Goal: Transaction & Acquisition: Book appointment/travel/reservation

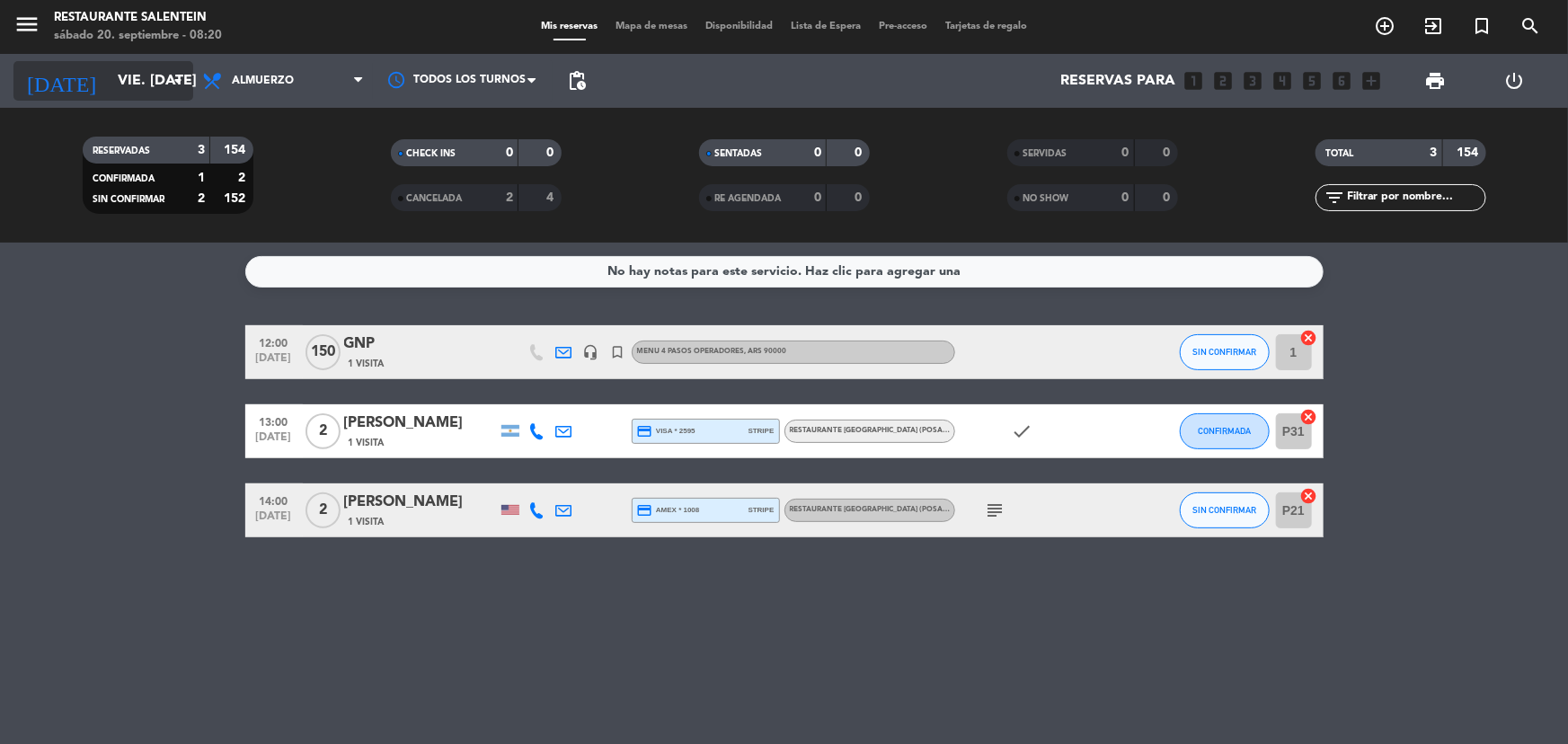
click at [134, 95] on input "vie. [DATE]" at bounding box center [204, 81] width 189 height 35
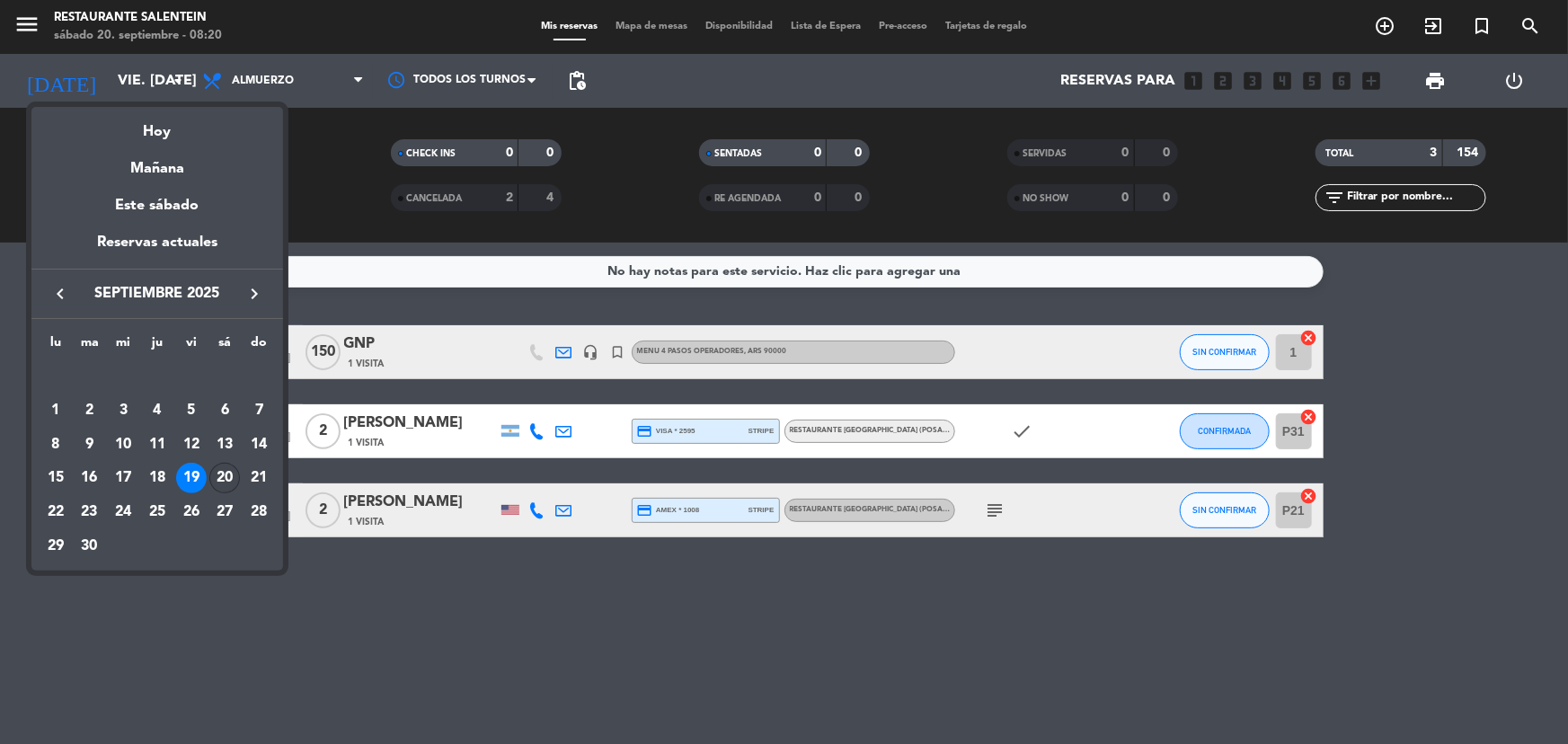
click at [222, 481] on div "20" at bounding box center [224, 478] width 31 height 31
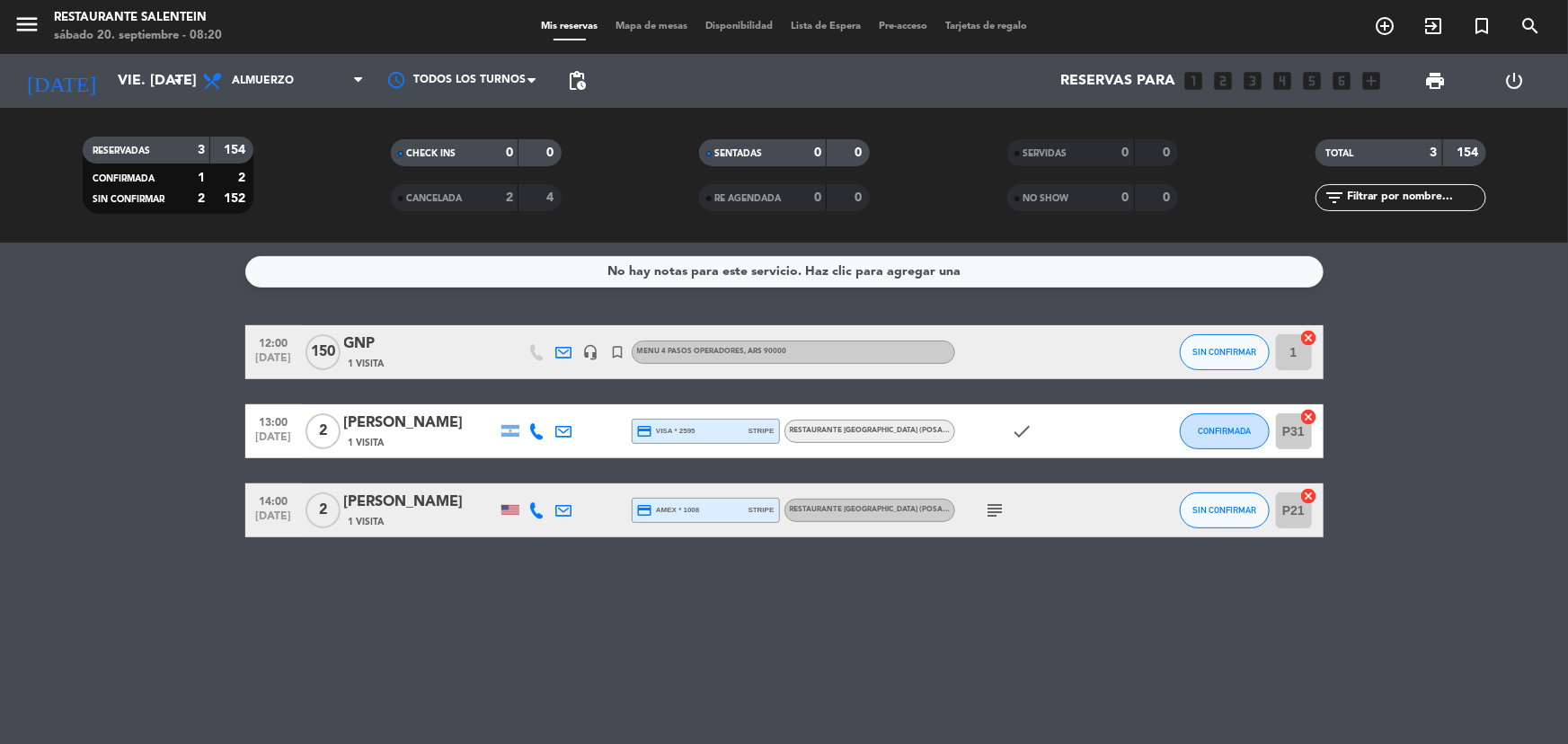
type input "sáb. [DATE]"
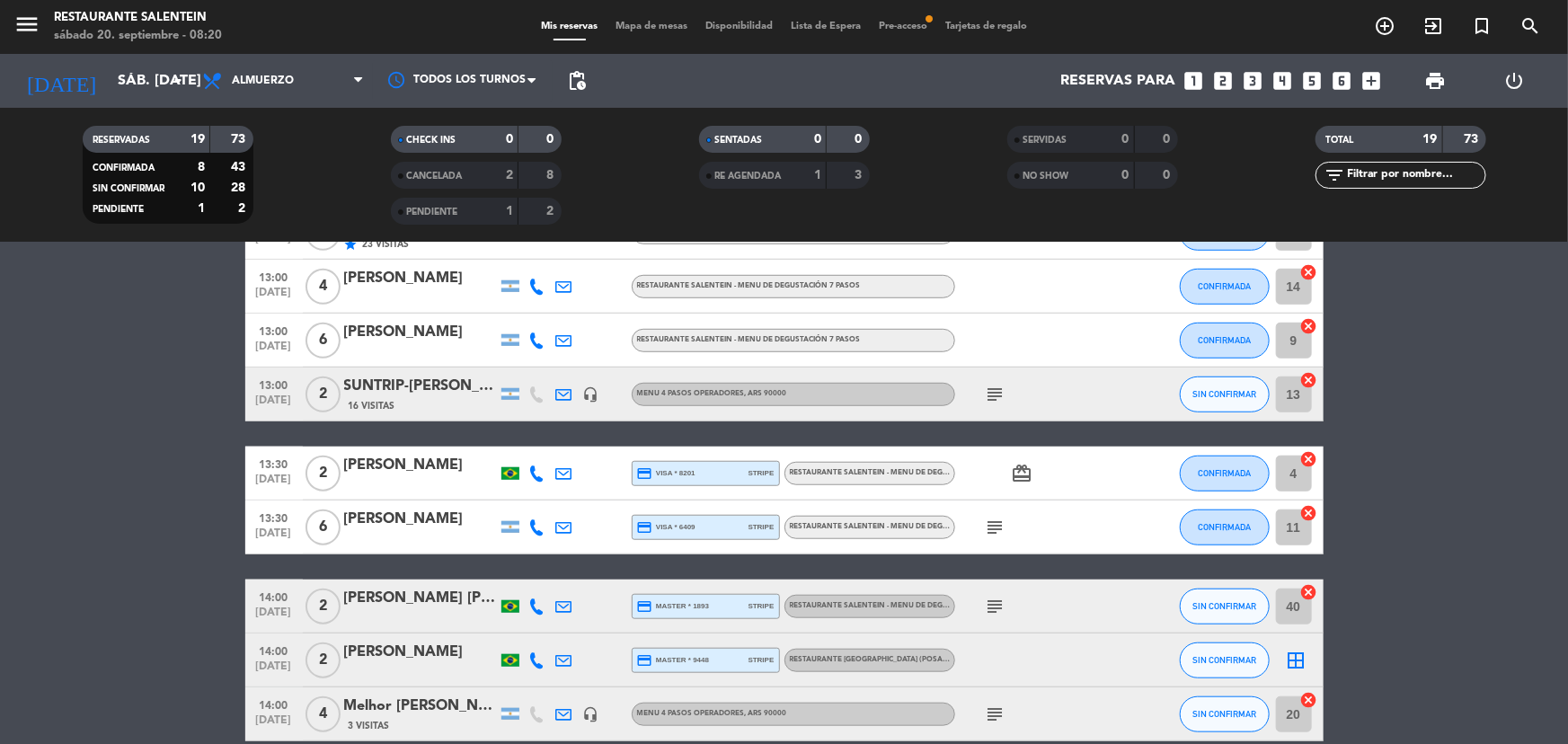
scroll to position [735, 0]
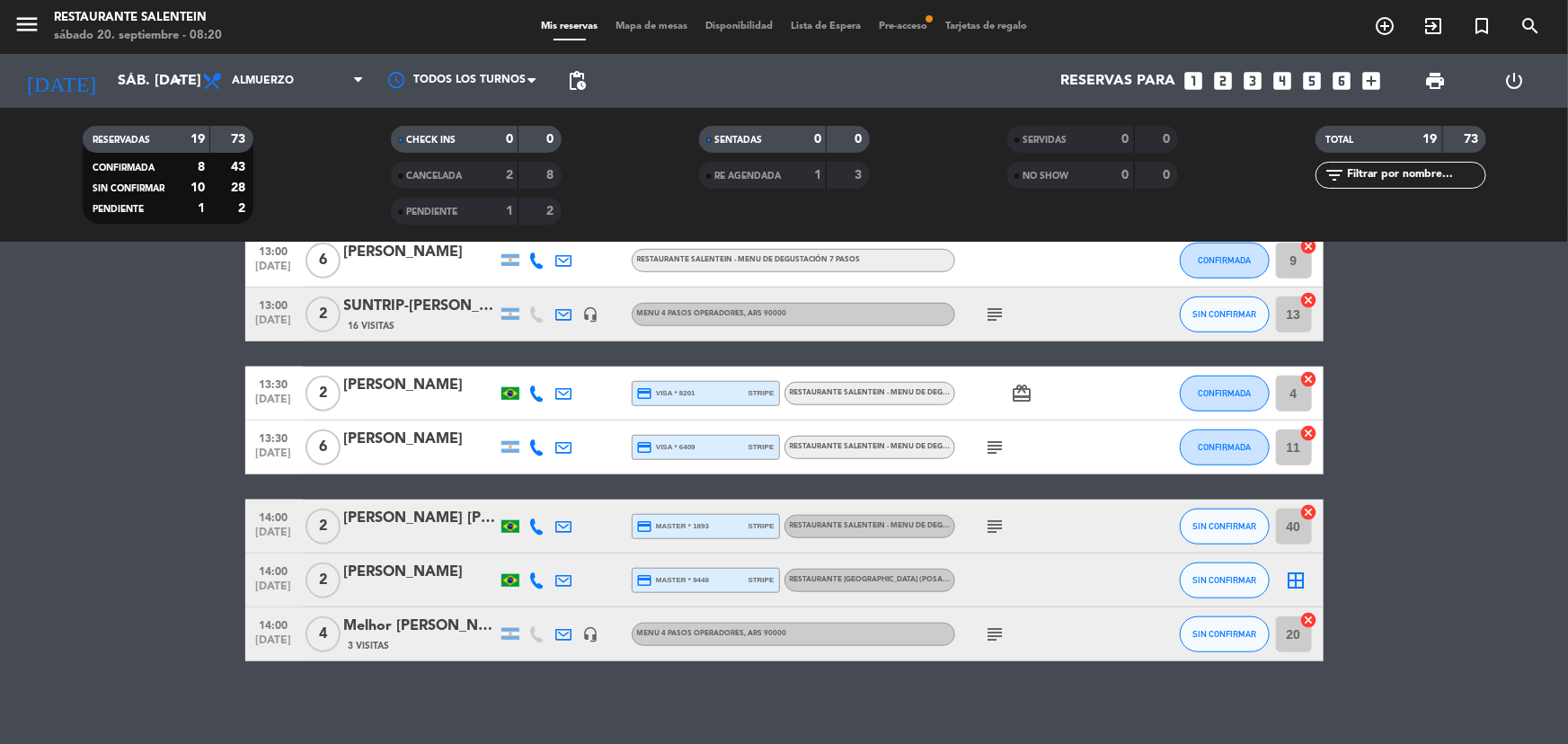
click at [1298, 582] on icon "border_all" at bounding box center [1297, 580] width 22 height 22
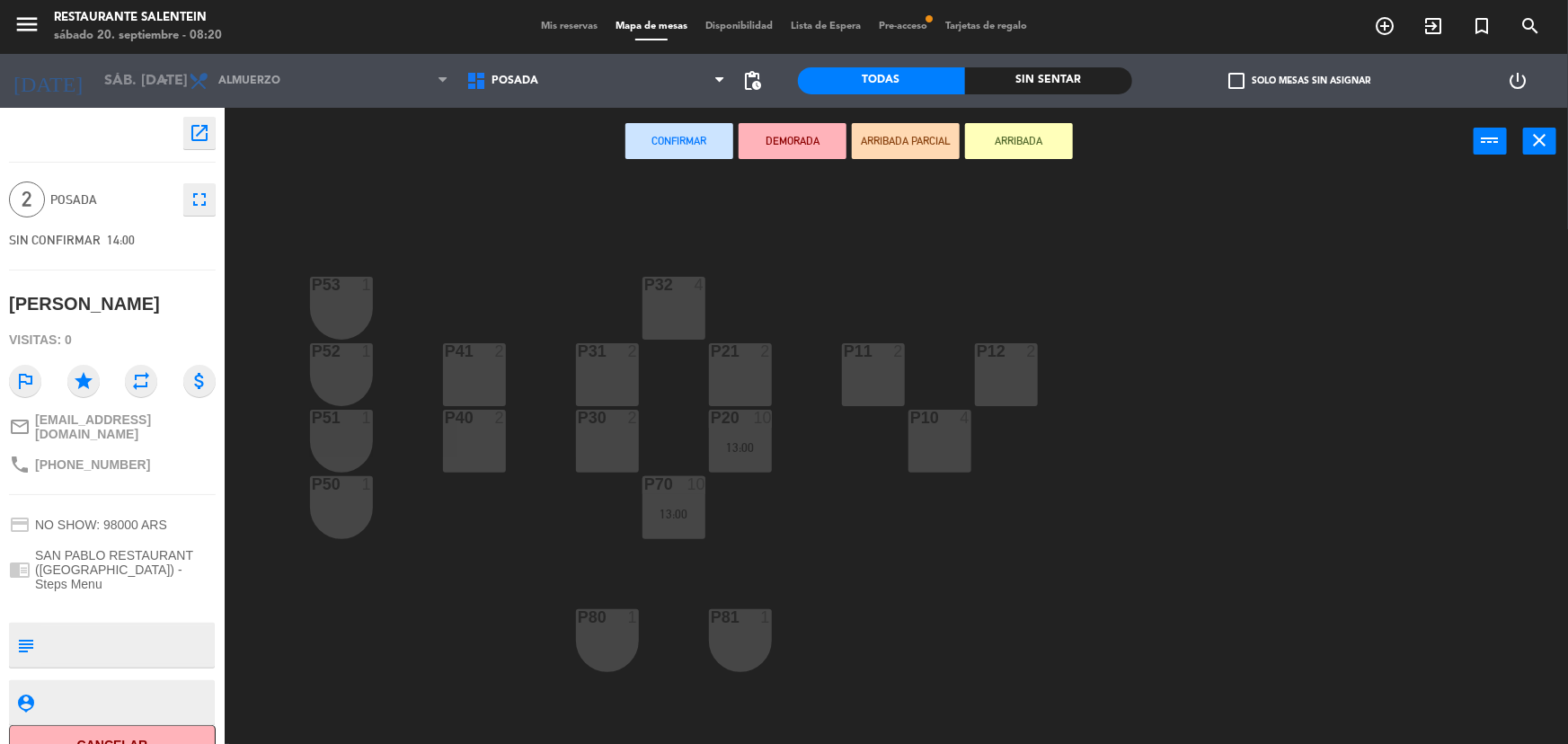
click at [490, 377] on div "P41 2" at bounding box center [475, 375] width 63 height 63
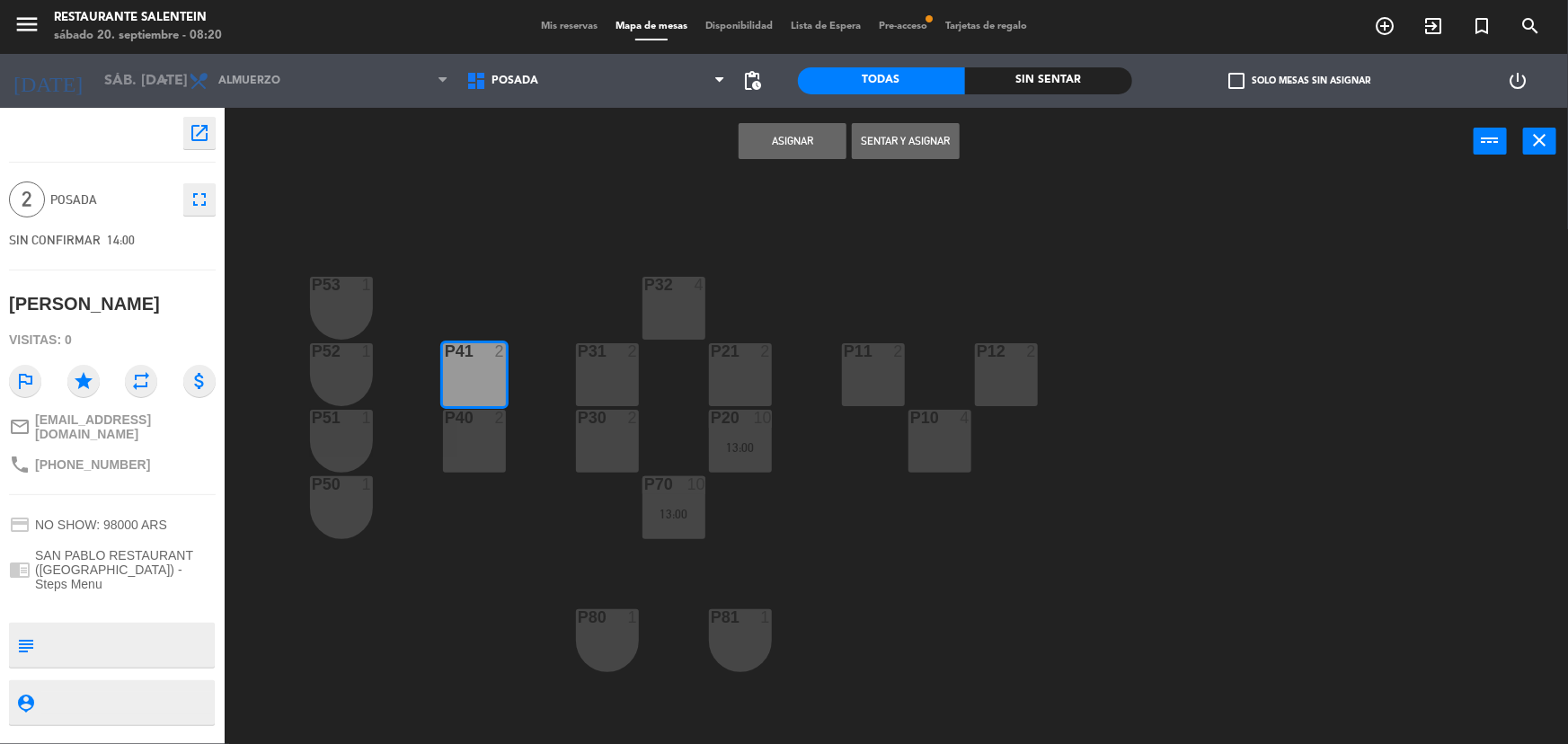
click at [751, 132] on button "Asignar" at bounding box center [793, 141] width 108 height 36
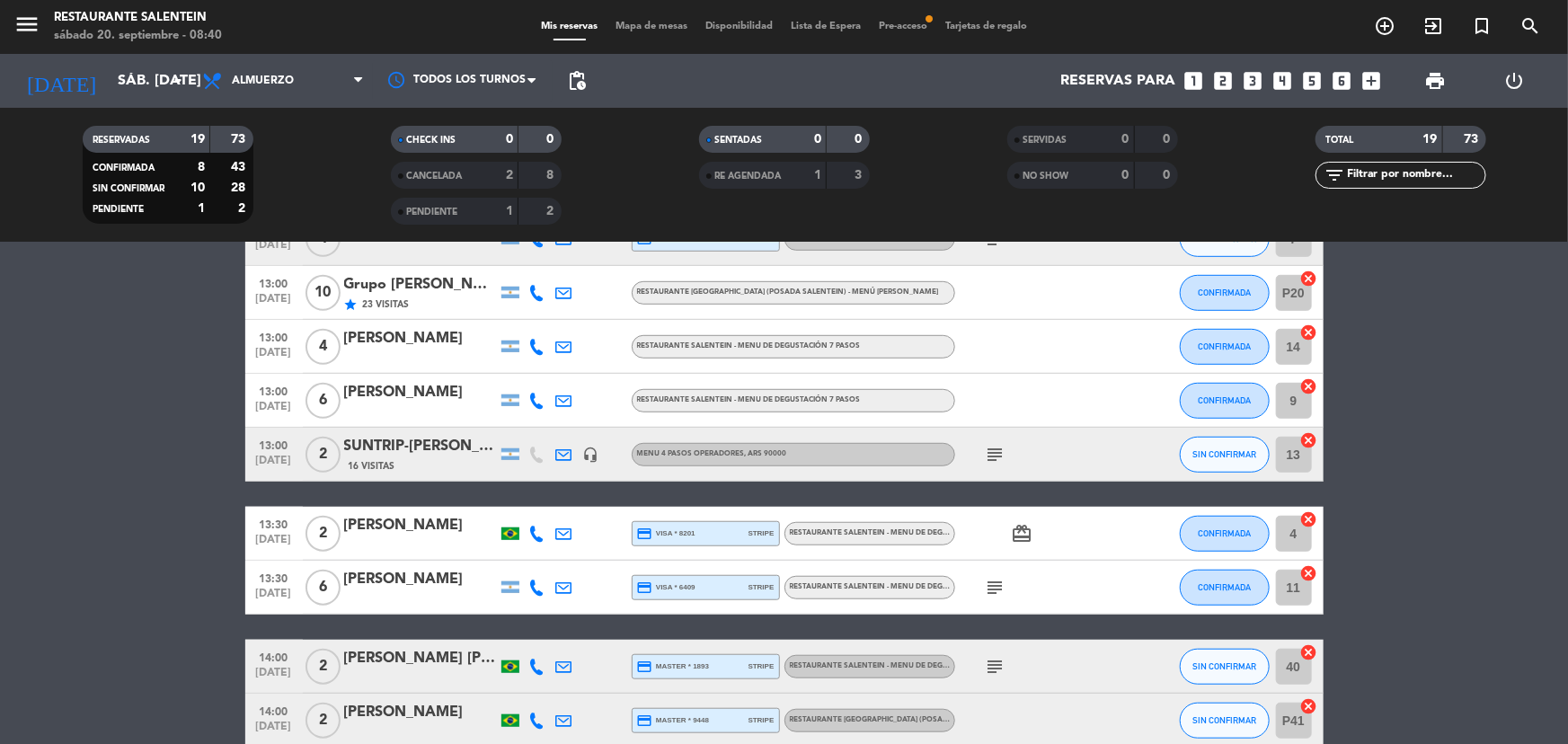
scroll to position [735, 0]
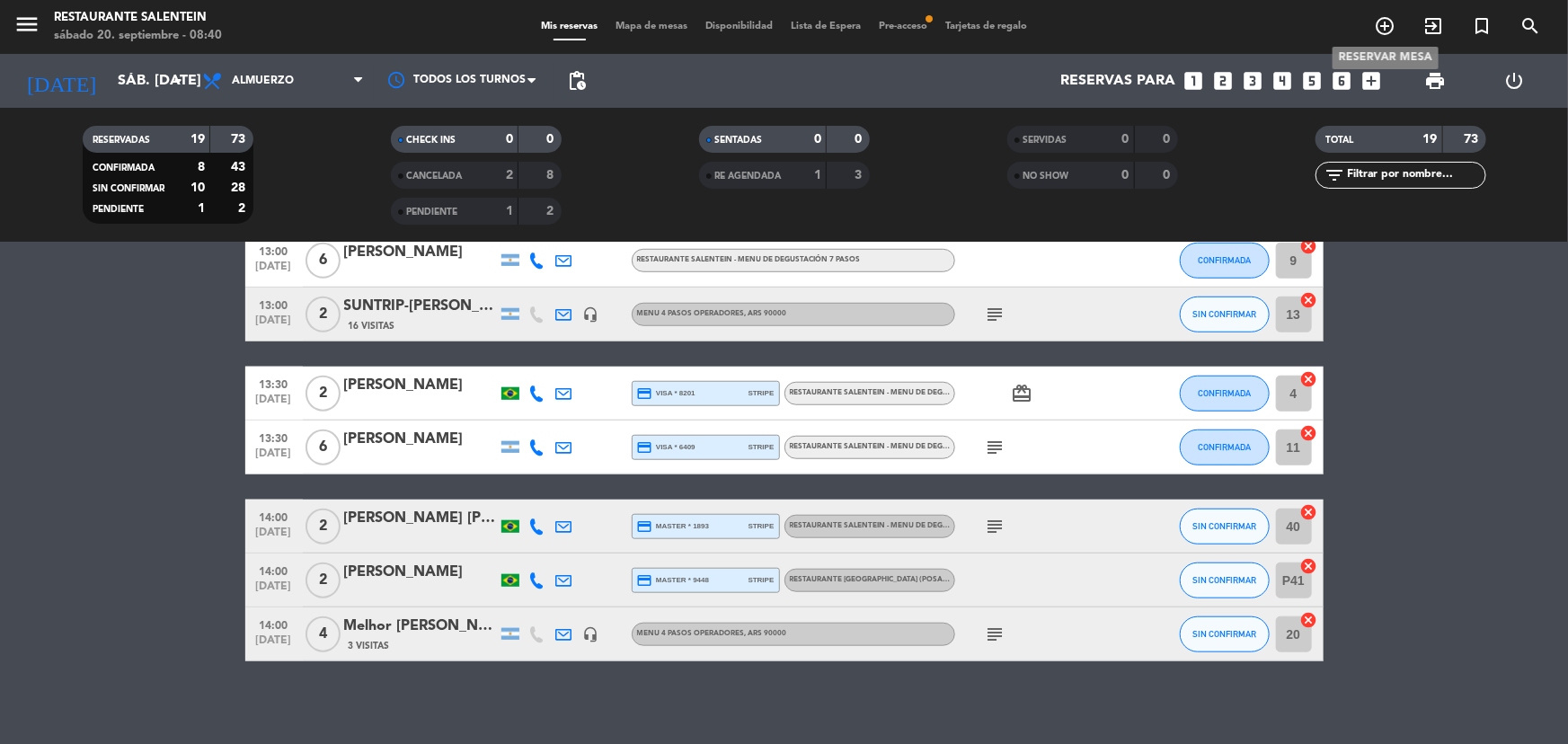
click at [1386, 29] on icon "add_circle_outline" at bounding box center [1385, 26] width 22 height 22
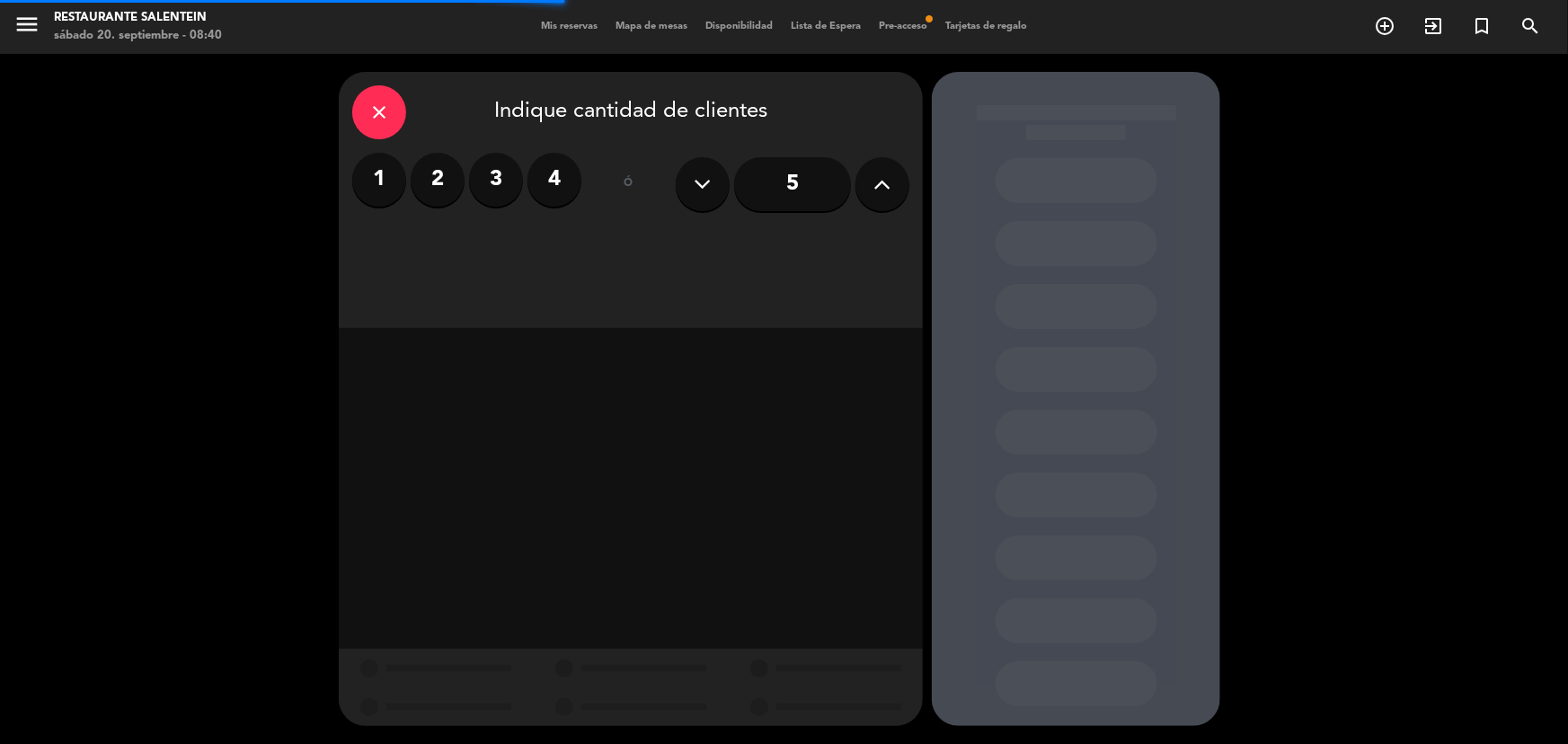
click at [429, 185] on label "2" at bounding box center [438, 180] width 54 height 54
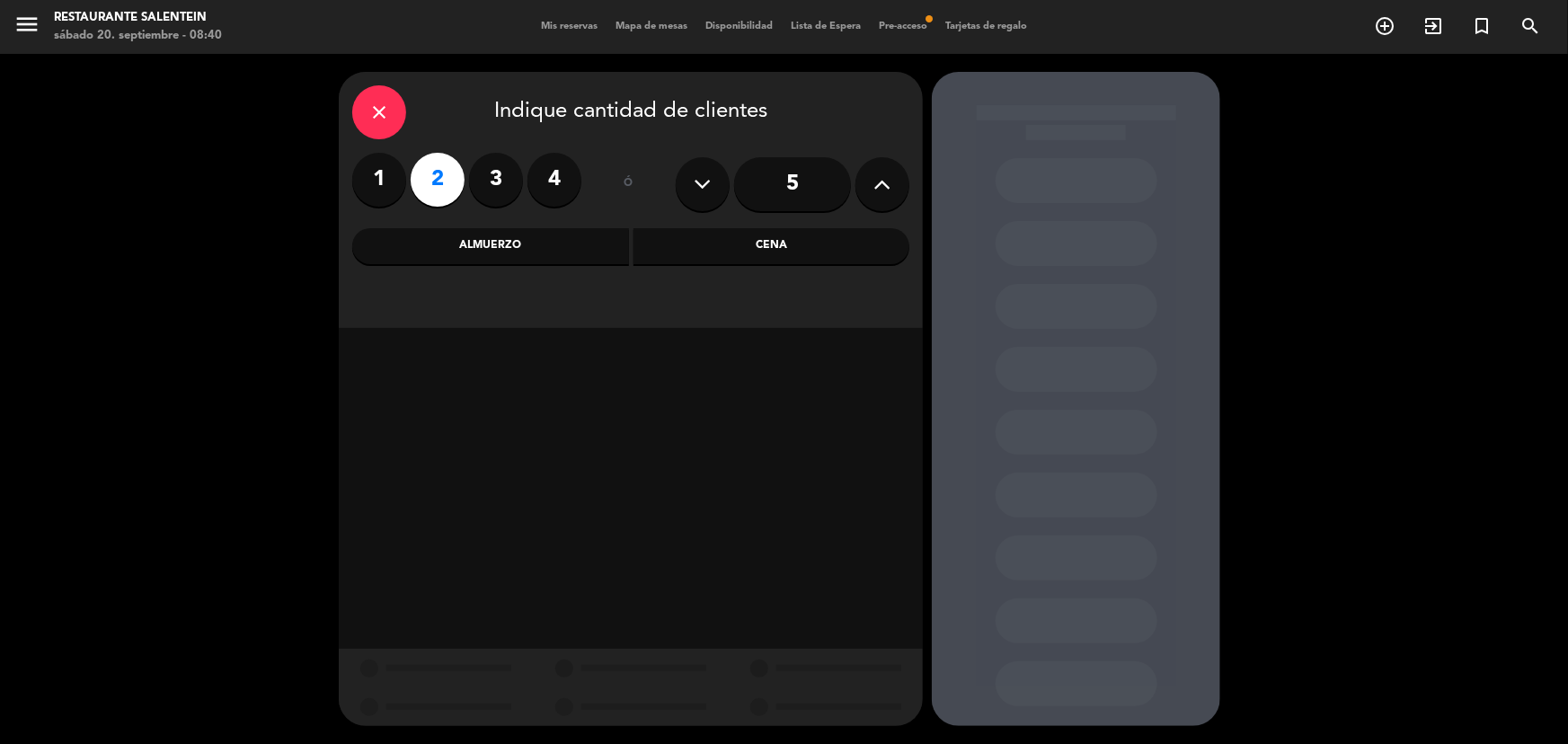
click at [524, 248] on div "Almuerzo" at bounding box center [490, 246] width 277 height 36
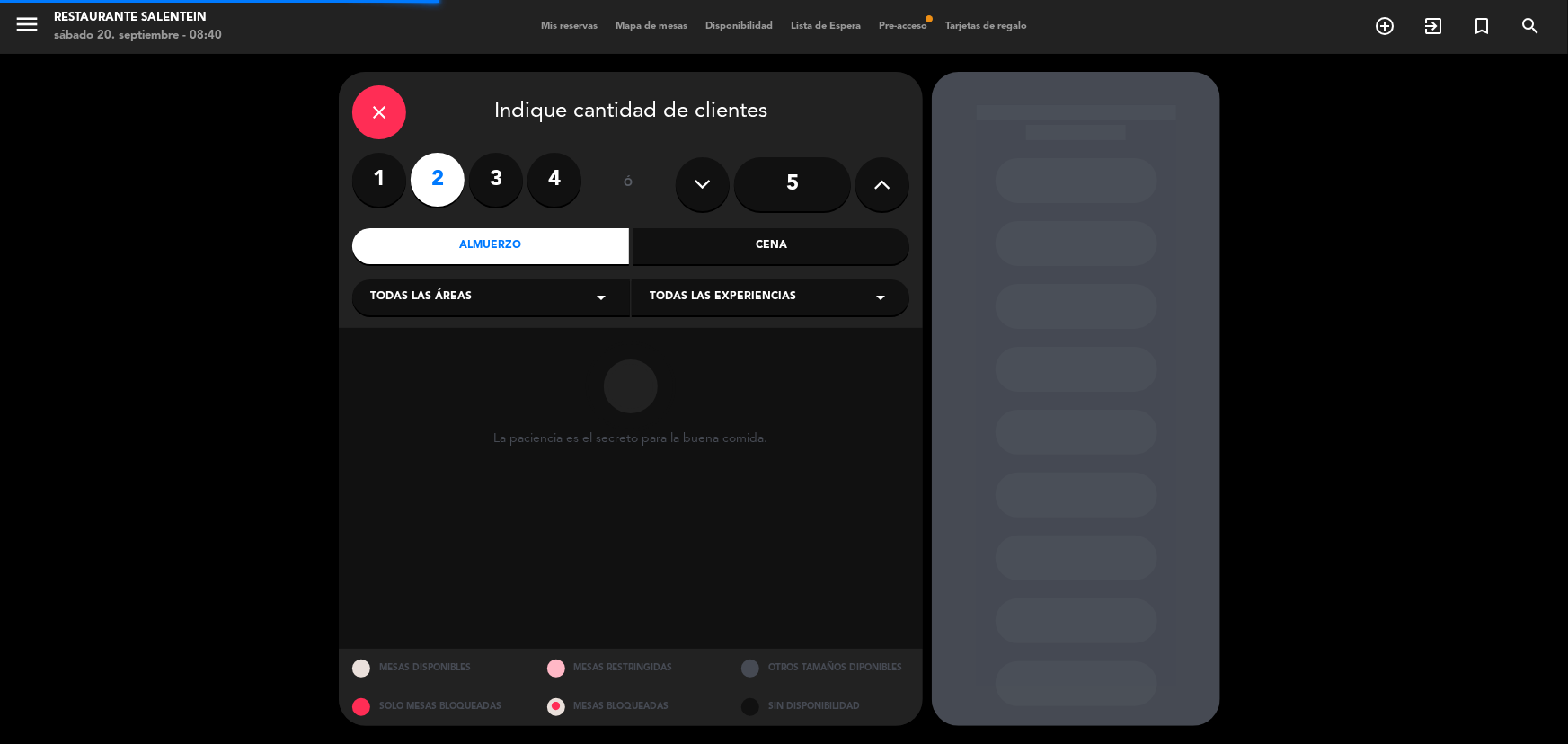
click at [503, 296] on div "Todas las áreas arrow_drop_down" at bounding box center [491, 297] width 278 height 36
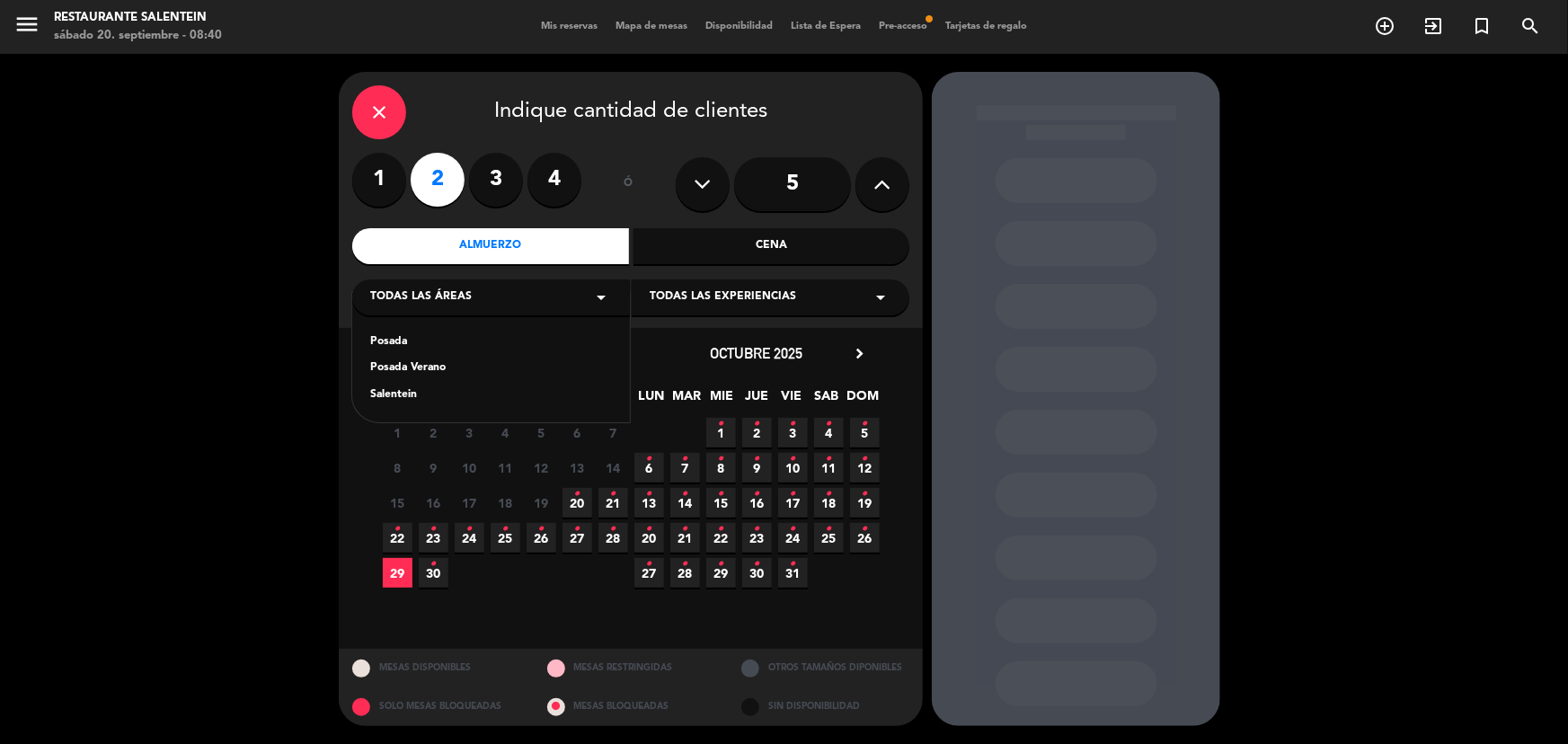
click at [489, 340] on div "Posada" at bounding box center [491, 342] width 242 height 18
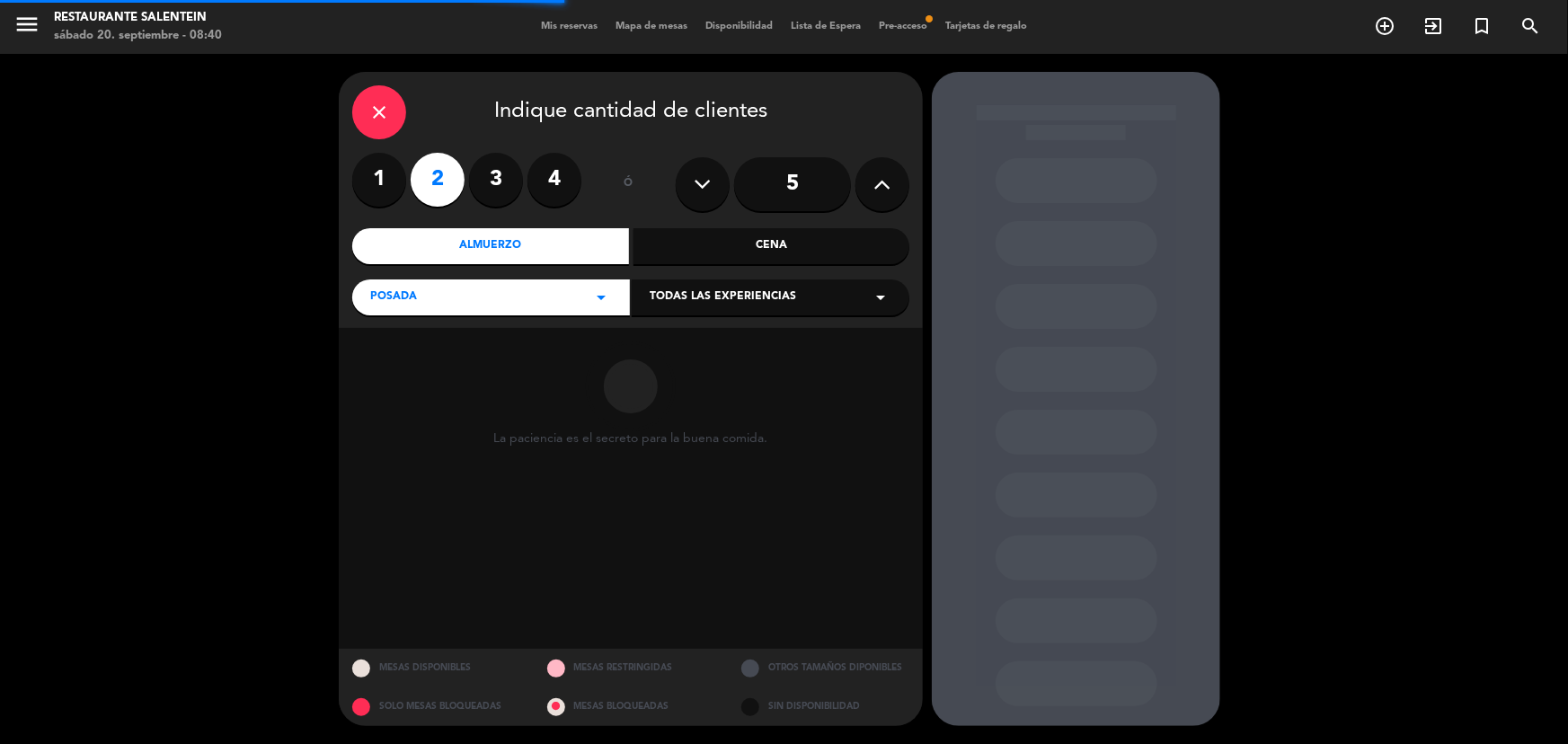
click at [763, 317] on div "close Indique cantidad de clientes 1 2 3 4 ó 5 Almuerzo Cena Posada arrow_drop_…" at bounding box center [631, 200] width 584 height 256
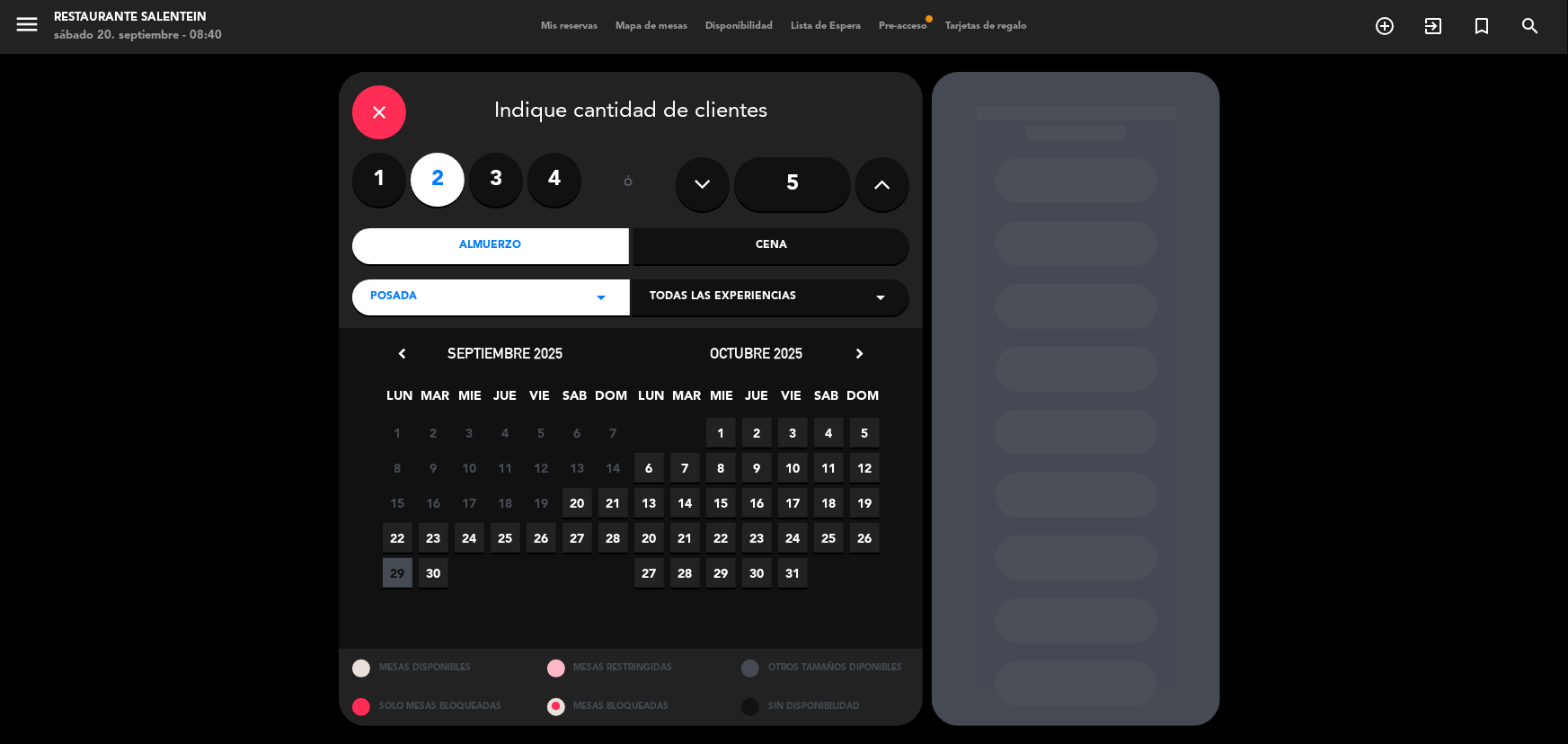
click at [763, 308] on div "Todas las experiencias arrow_drop_down" at bounding box center [770, 297] width 278 height 36
click at [752, 341] on div "SAN PABLO RESTAURANT ([GEOGRAPHIC_DATA]) - Steps Menu" at bounding box center [770, 342] width 242 height 18
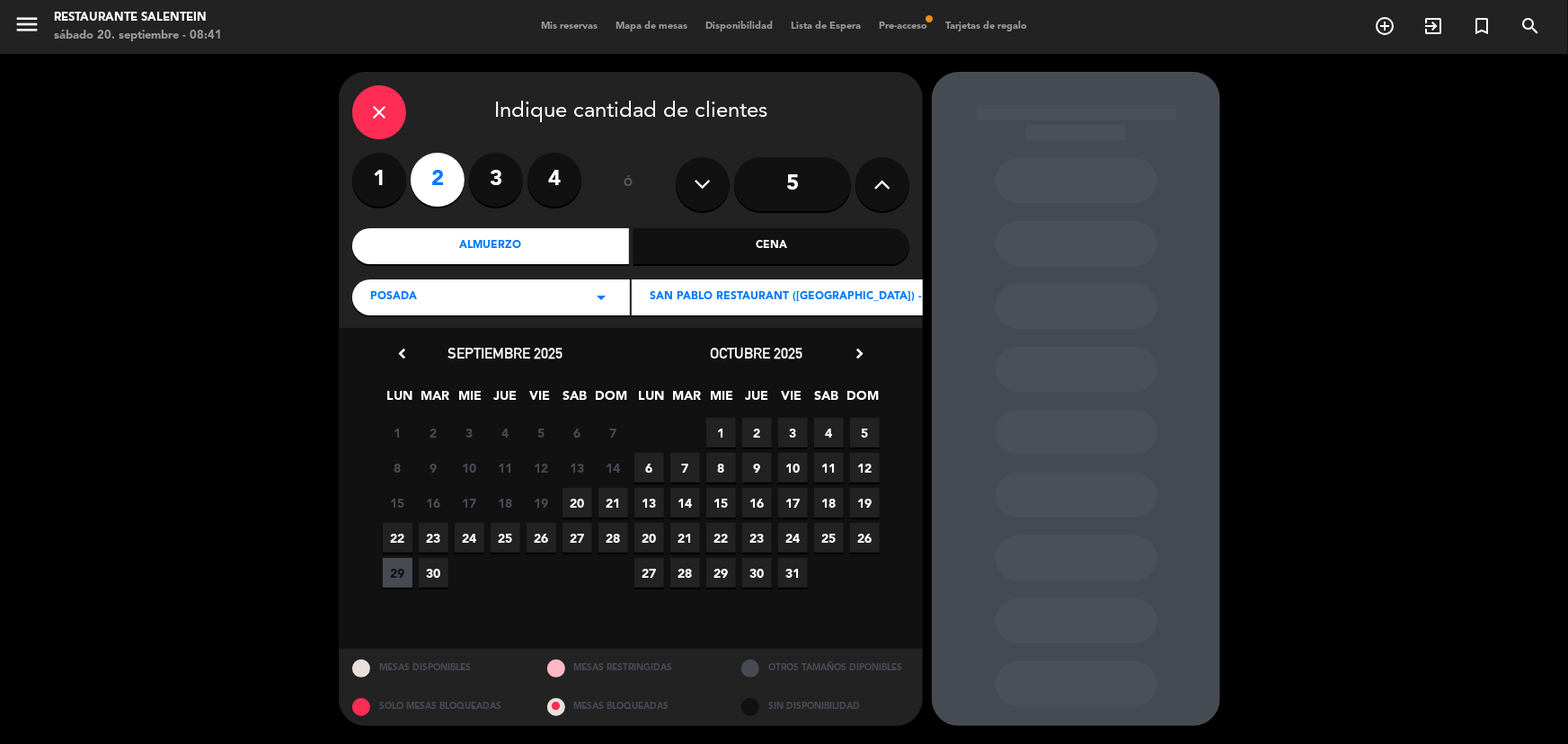
click at [759, 298] on span "SAN PABLO RESTAURANT ([GEOGRAPHIC_DATA]) - Steps Menu" at bounding box center [823, 297] width 347 height 18
click at [765, 365] on div "SAN PABLO RESTAURANT ([GEOGRAPHIC_DATA]) - [GEOGRAPHIC_DATA]" at bounding box center [770, 368] width 242 height 18
click at [779, 304] on span "SAN PABLO RESTAURANT ([GEOGRAPHIC_DATA]) - [GEOGRAPHIC_DATA]" at bounding box center [845, 297] width 391 height 18
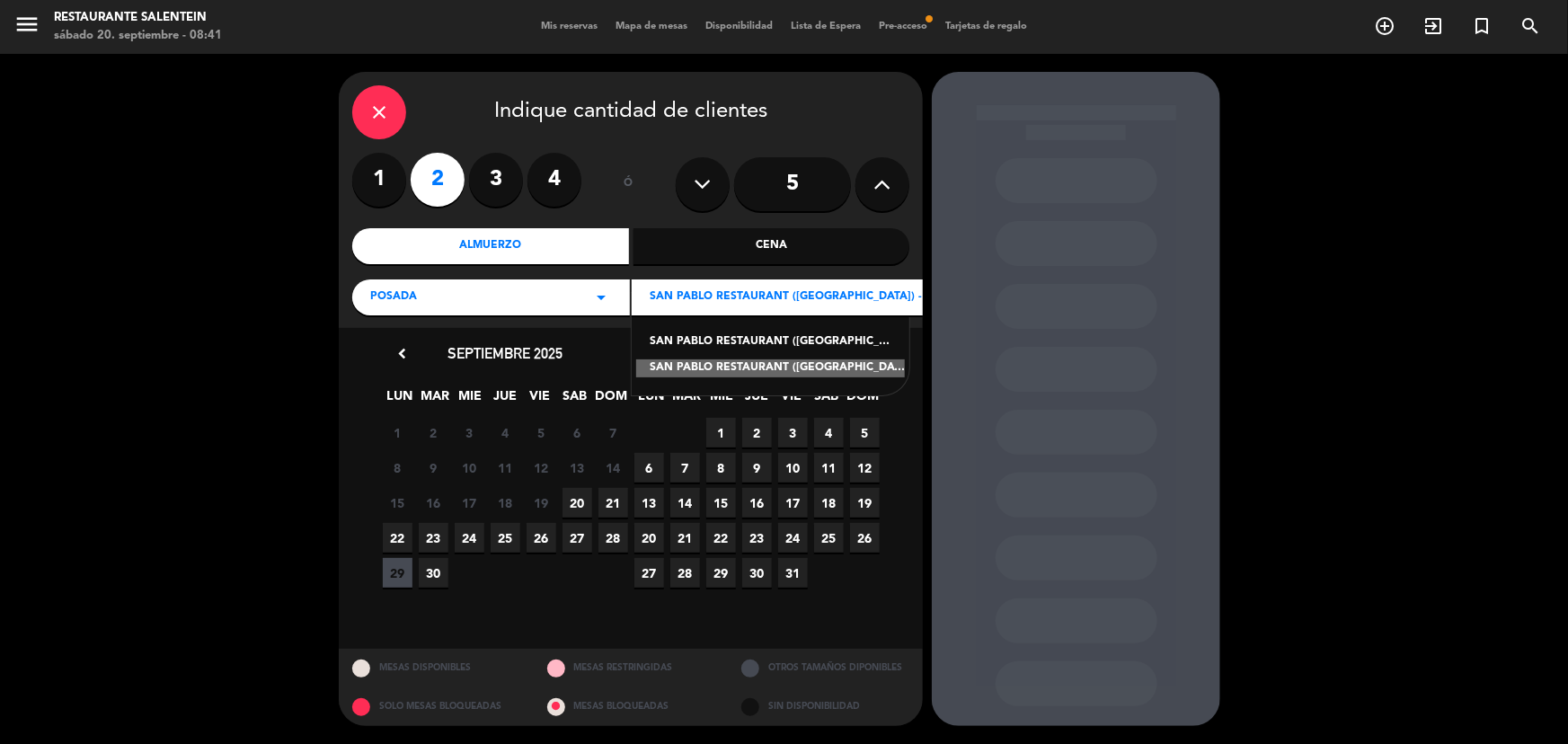
click at [757, 337] on div "SAN PABLO RESTAURANT ([GEOGRAPHIC_DATA]) - Steps Menu" at bounding box center [770, 342] width 242 height 18
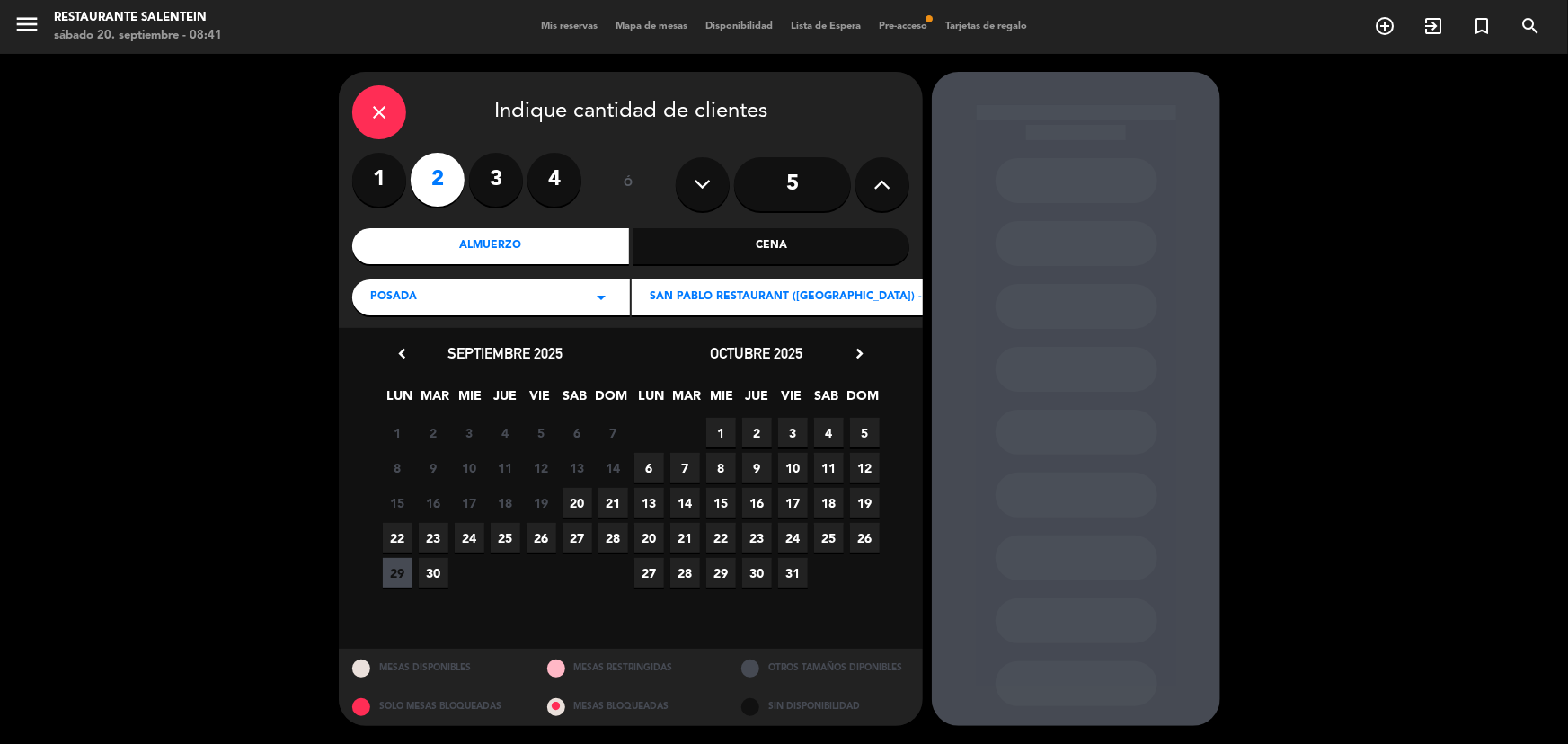
click at [600, 296] on icon "arrow_drop_down" at bounding box center [601, 297] width 22 height 22
click at [726, 296] on span "SAN PABLO RESTAURANT ([GEOGRAPHIC_DATA]) - Steps Menu" at bounding box center [823, 297] width 347 height 18
click at [582, 494] on span "20" at bounding box center [577, 502] width 30 height 30
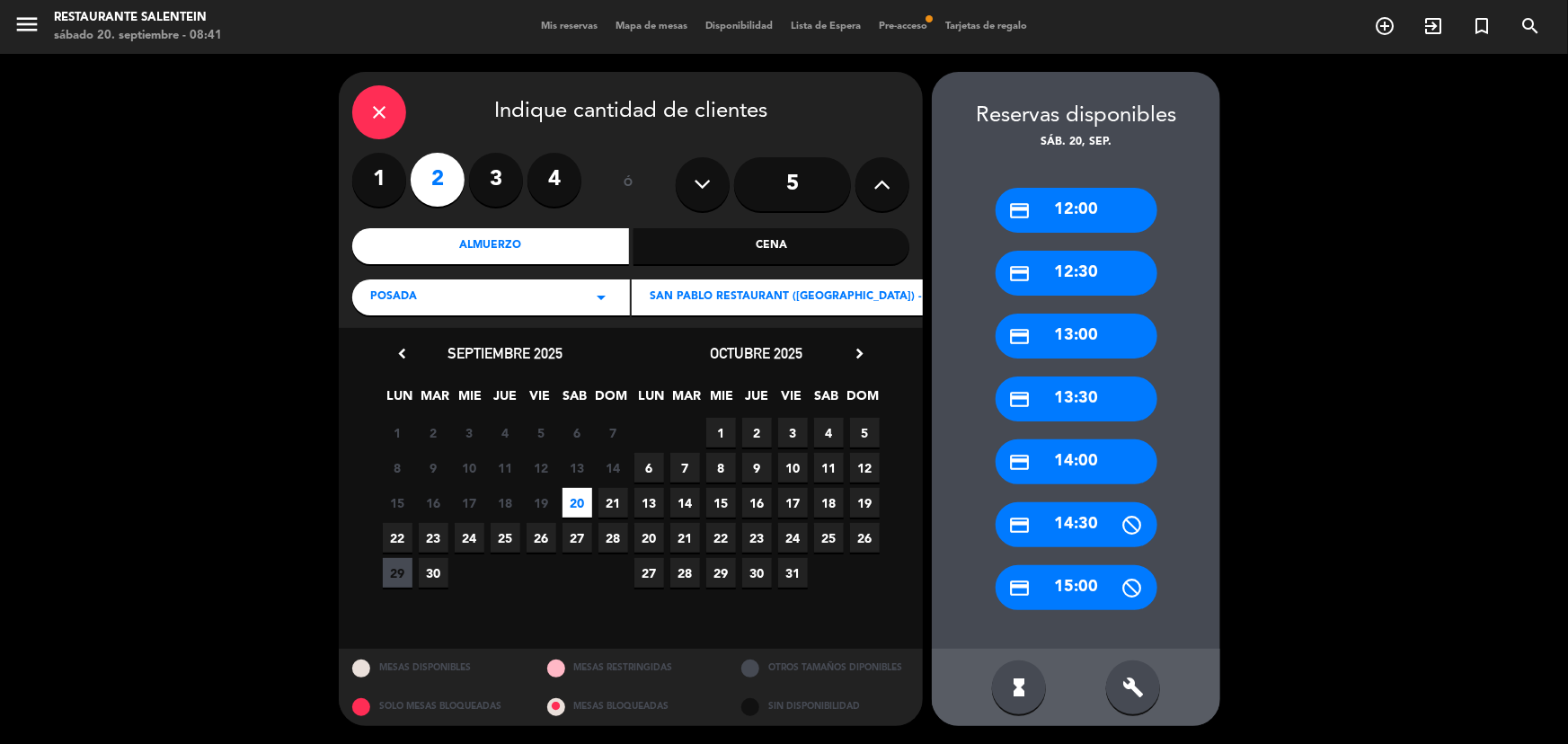
click at [1074, 266] on div "credit_card 12:30" at bounding box center [1076, 273] width 161 height 45
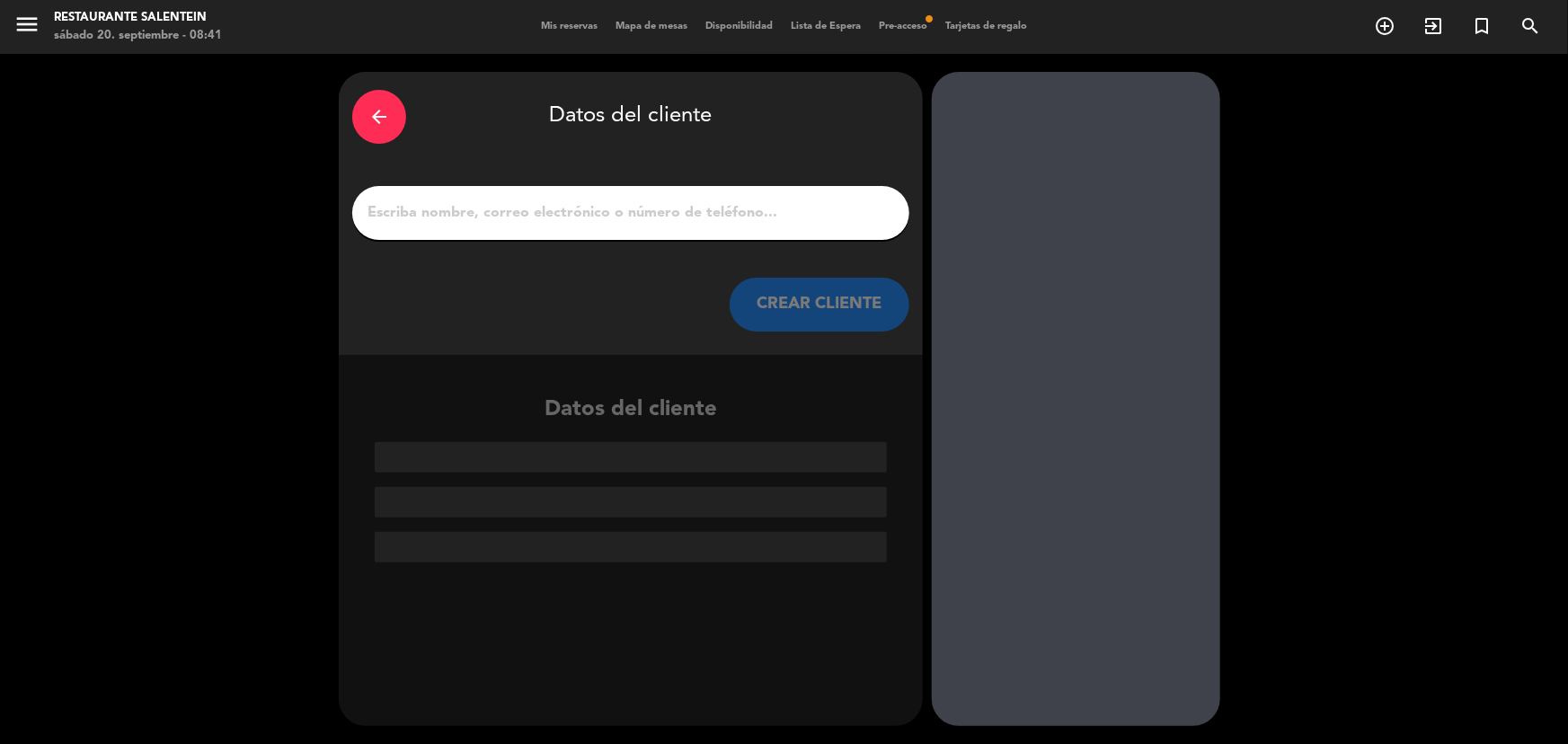
click at [563, 216] on input "1" at bounding box center [631, 213] width 530 height 25
paste input "[PERSON_NAME]"
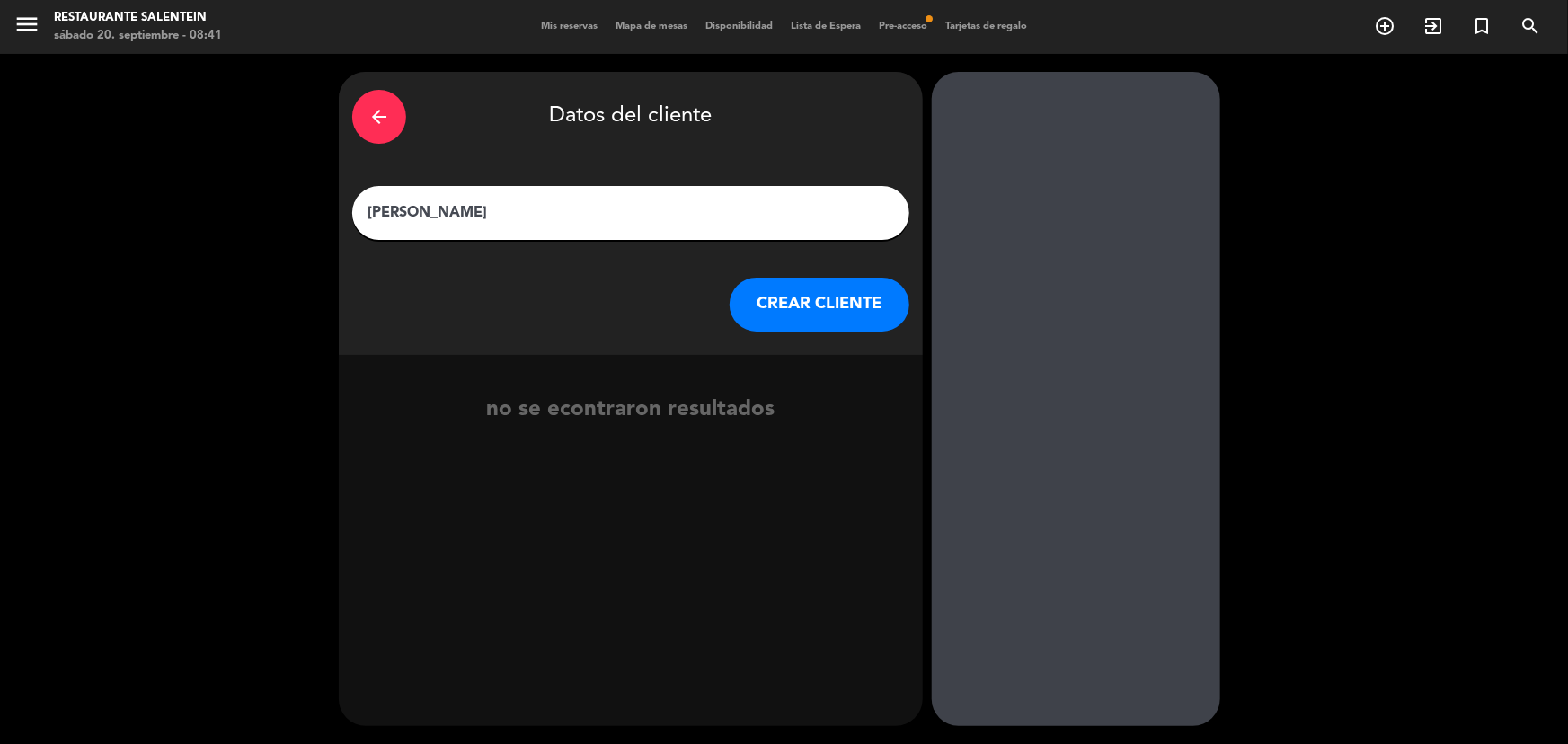
type input "[PERSON_NAME]"
click at [812, 309] on button "CREAR CLIENTE" at bounding box center [819, 304] width 179 height 54
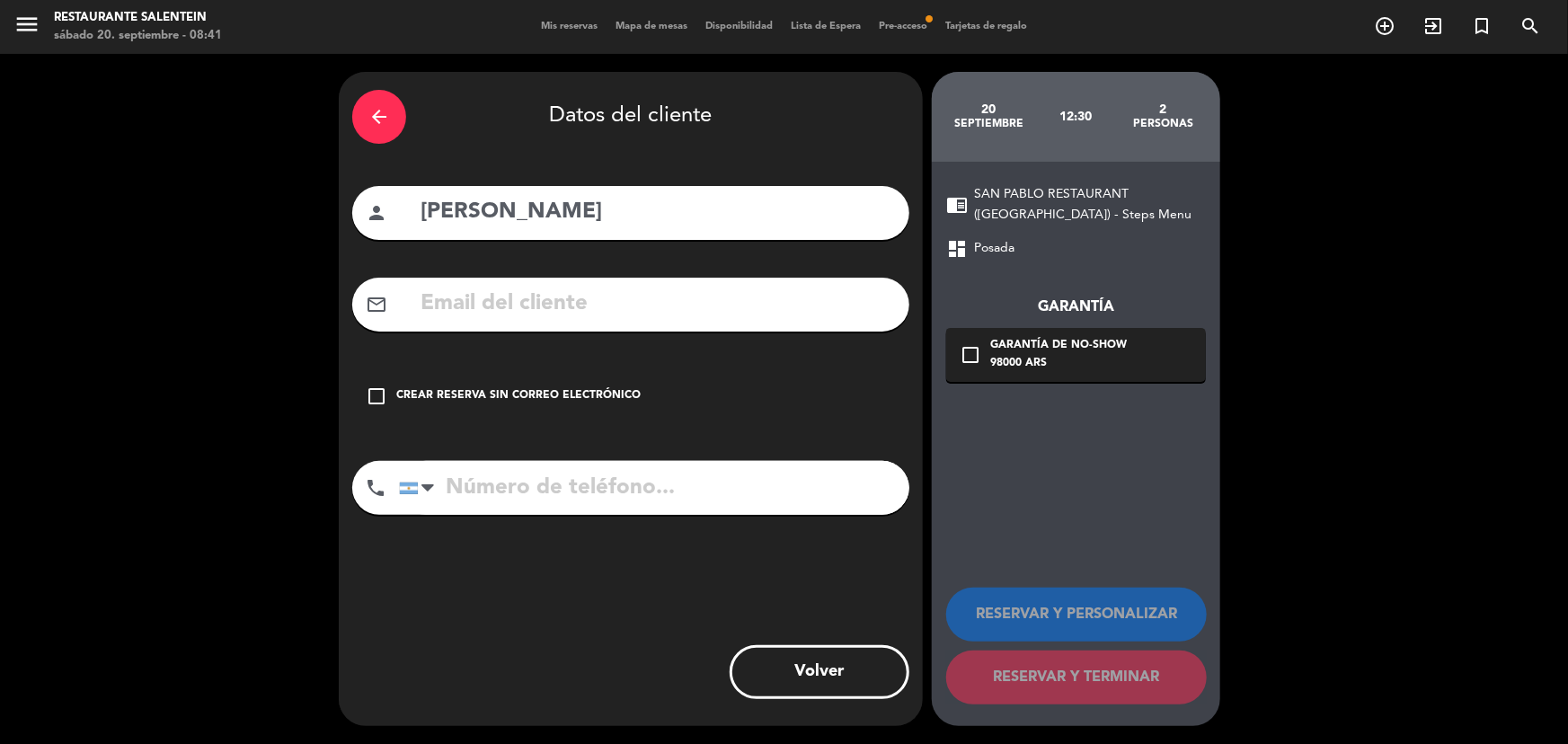
click at [462, 397] on div "Crear reserva sin correo electrónico" at bounding box center [518, 396] width 244 height 18
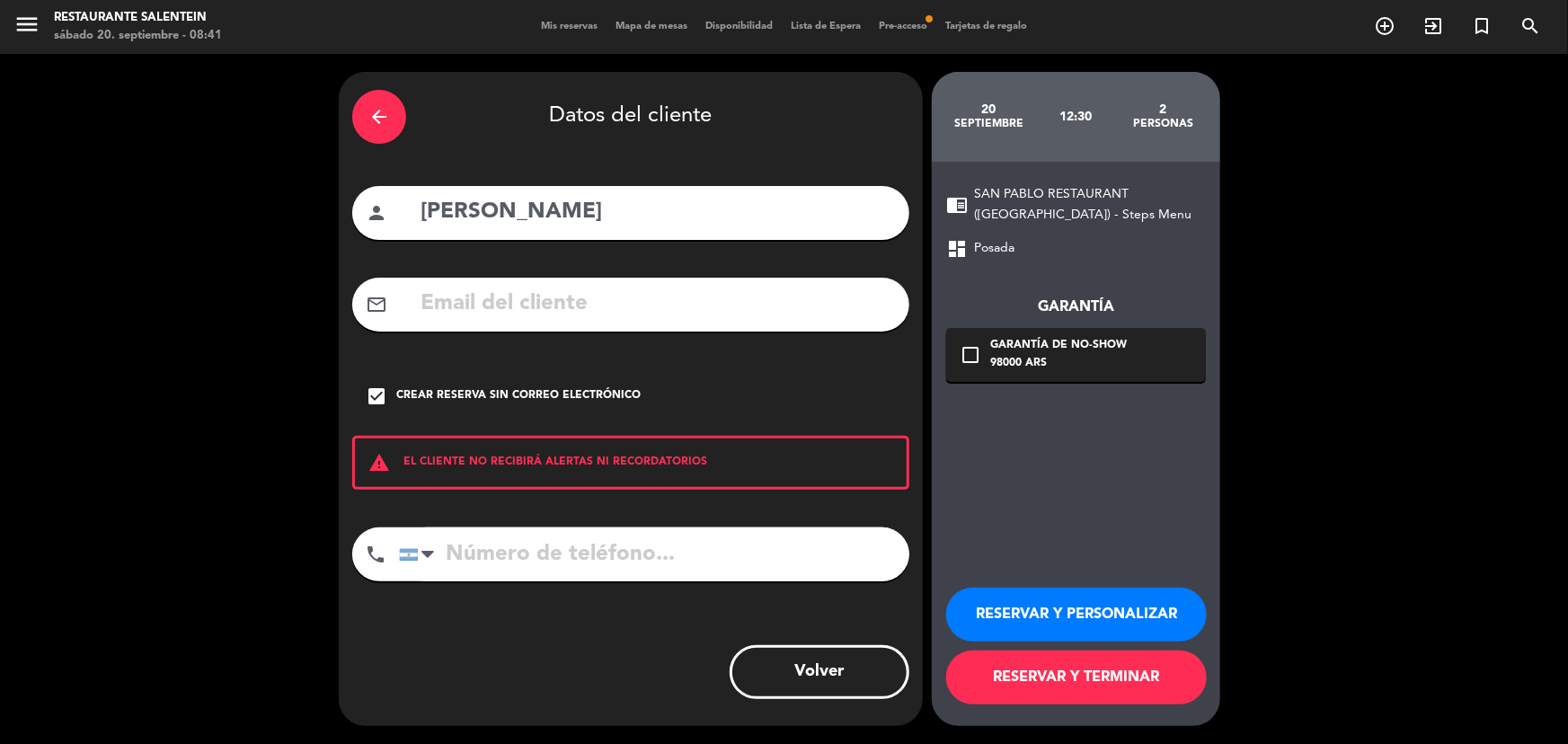
click at [1038, 605] on button "RESERVAR Y PERSONALIZAR" at bounding box center [1076, 614] width 260 height 54
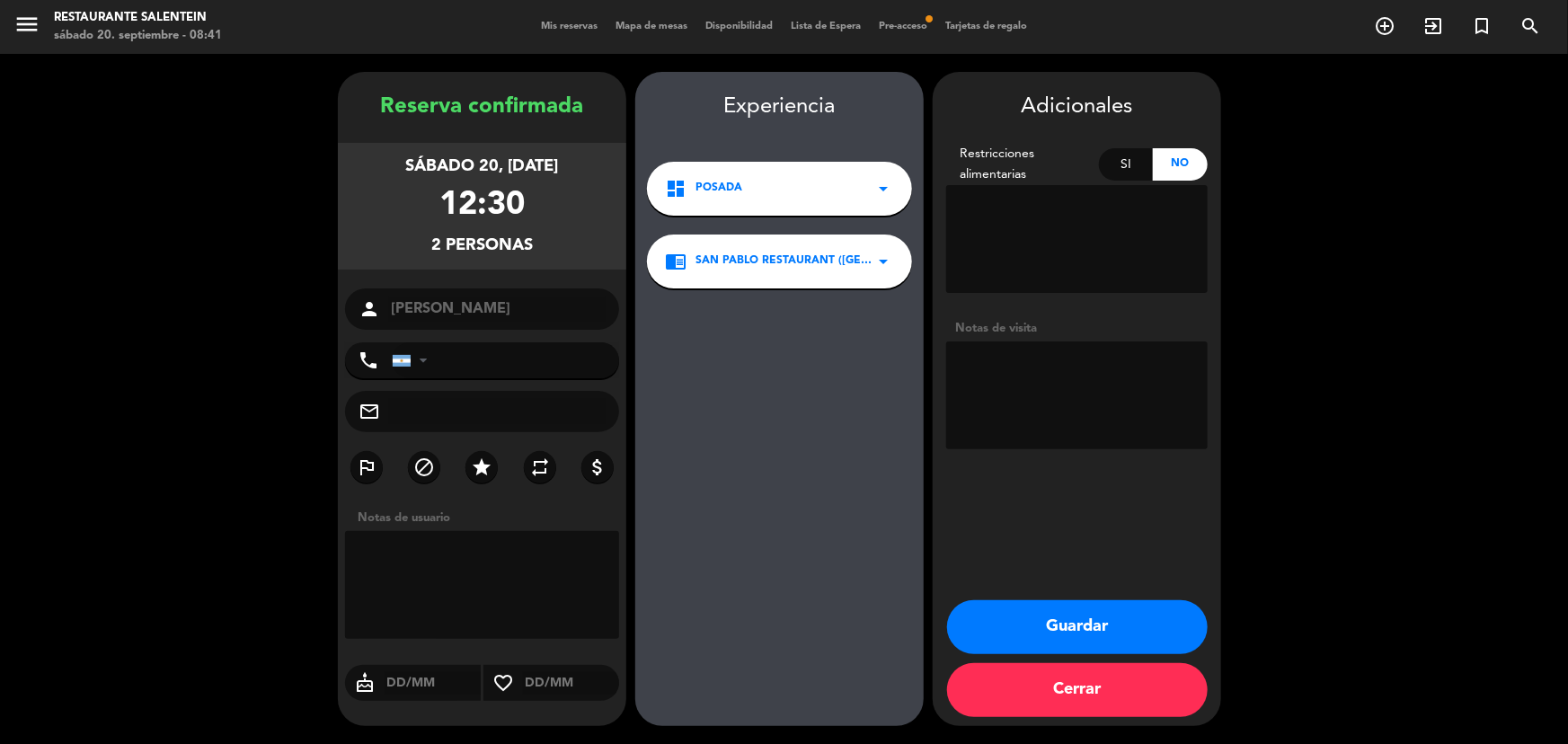
click at [451, 549] on textarea at bounding box center [482, 585] width 274 height 108
type textarea "h"
type textarea "Huespedes TO (VIP)"
click at [1077, 623] on button "Guardar" at bounding box center [1077, 627] width 260 height 54
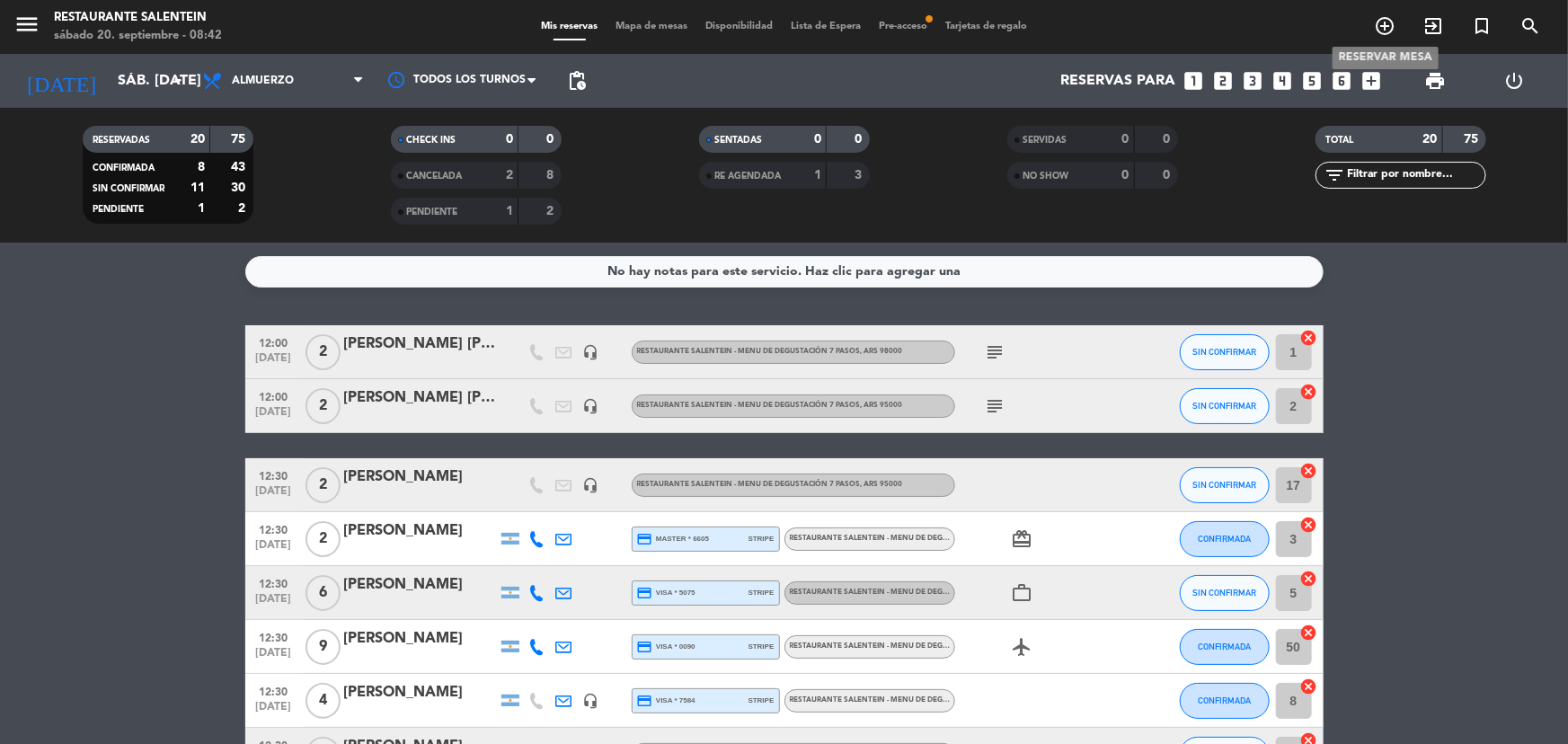
click at [1389, 25] on icon "add_circle_outline" at bounding box center [1385, 26] width 22 height 22
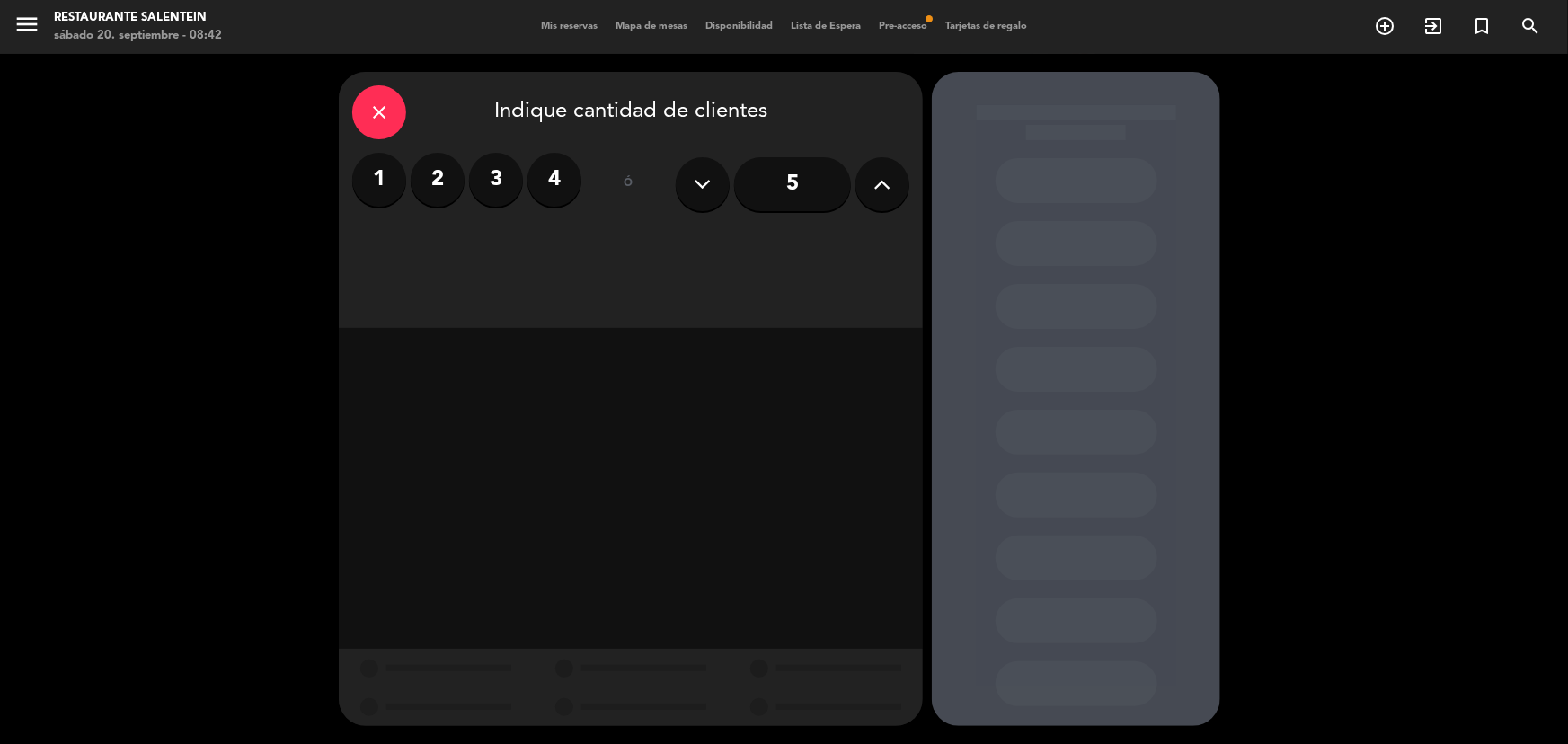
click at [428, 182] on label "2" at bounding box center [438, 180] width 54 height 54
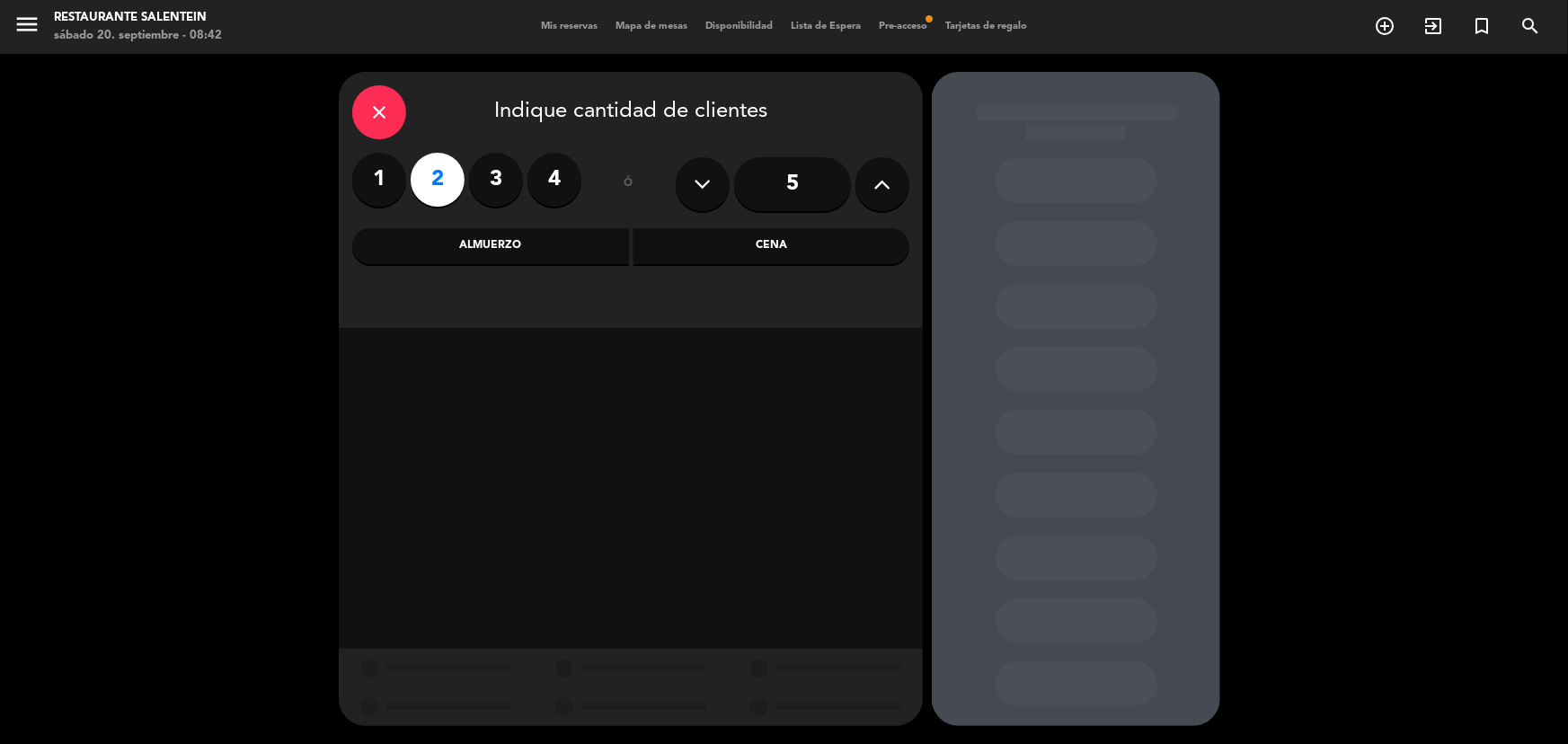
click at [531, 253] on div "Almuerzo" at bounding box center [490, 246] width 277 height 36
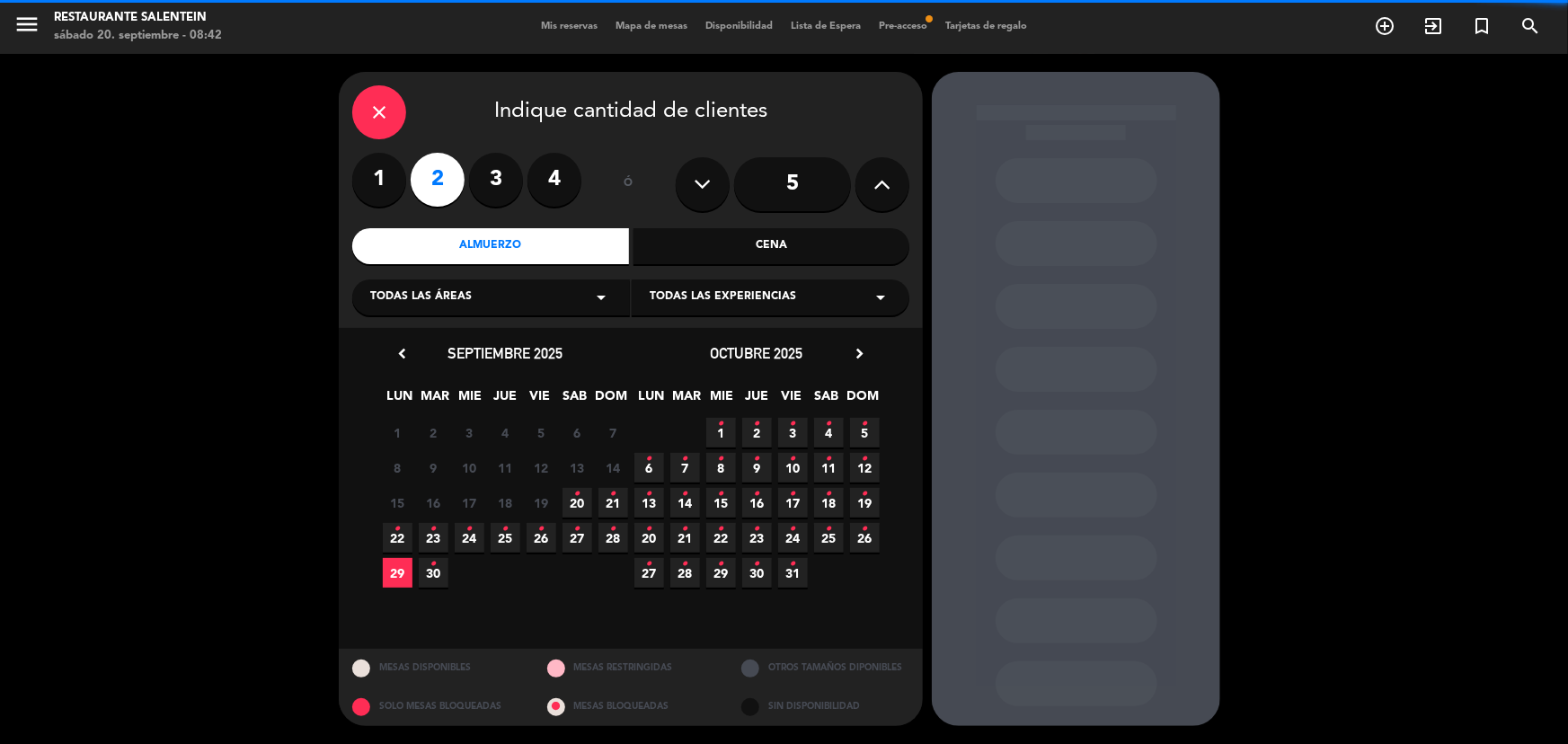
click at [486, 305] on div "Todas las áreas arrow_drop_down" at bounding box center [491, 297] width 278 height 36
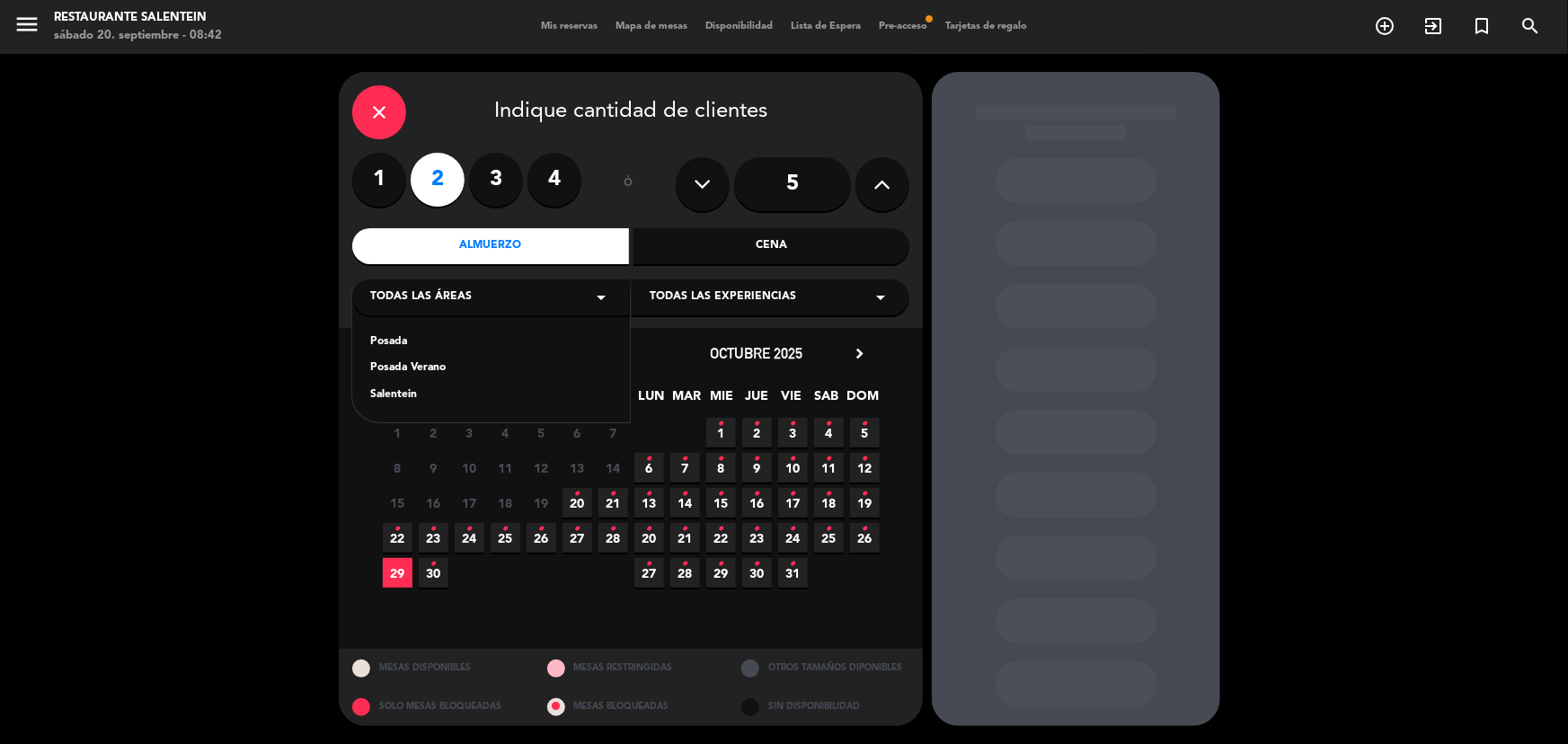
click at [486, 338] on div "Posada" at bounding box center [491, 342] width 242 height 18
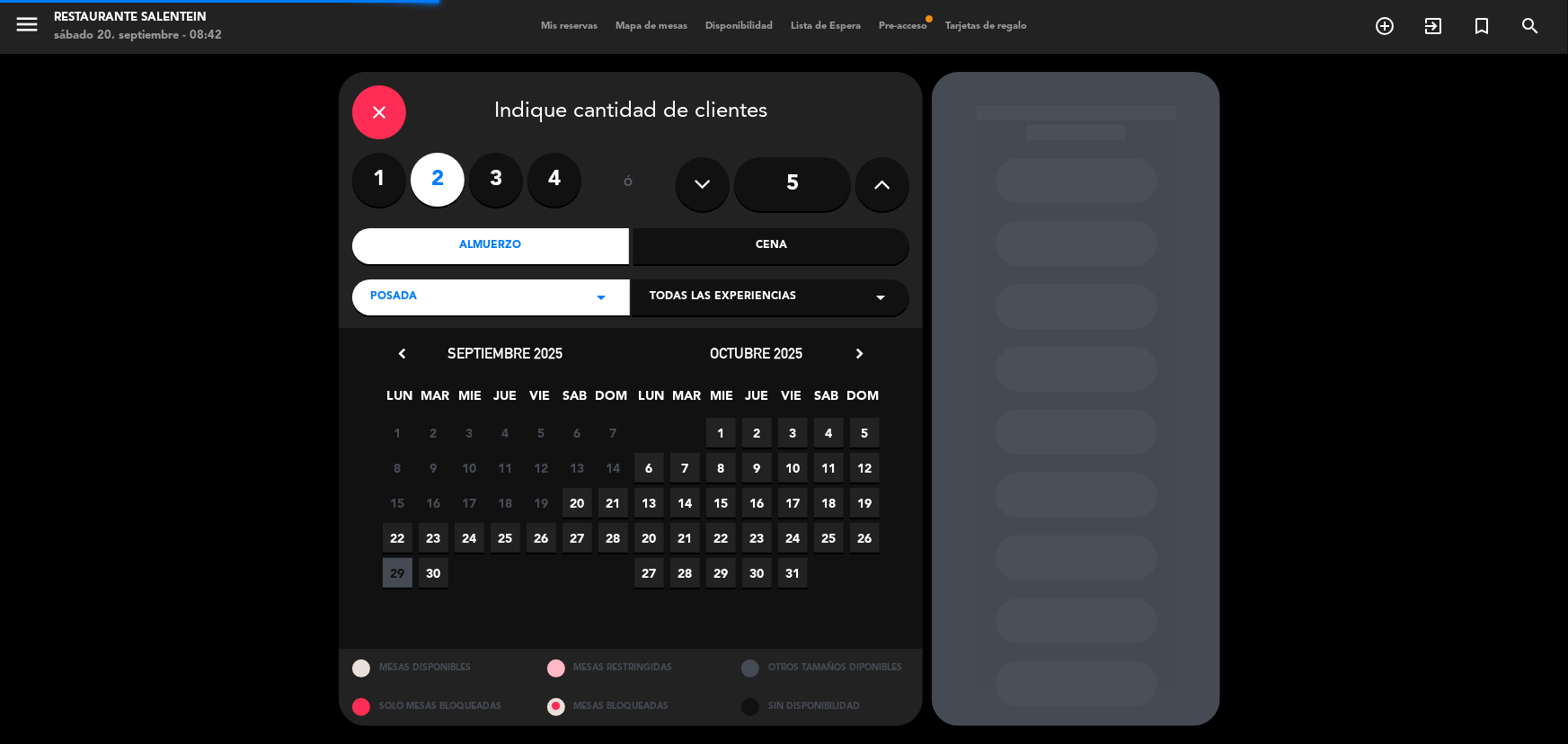
click at [696, 296] on span "Todas las experiencias" at bounding box center [723, 297] width 147 height 18
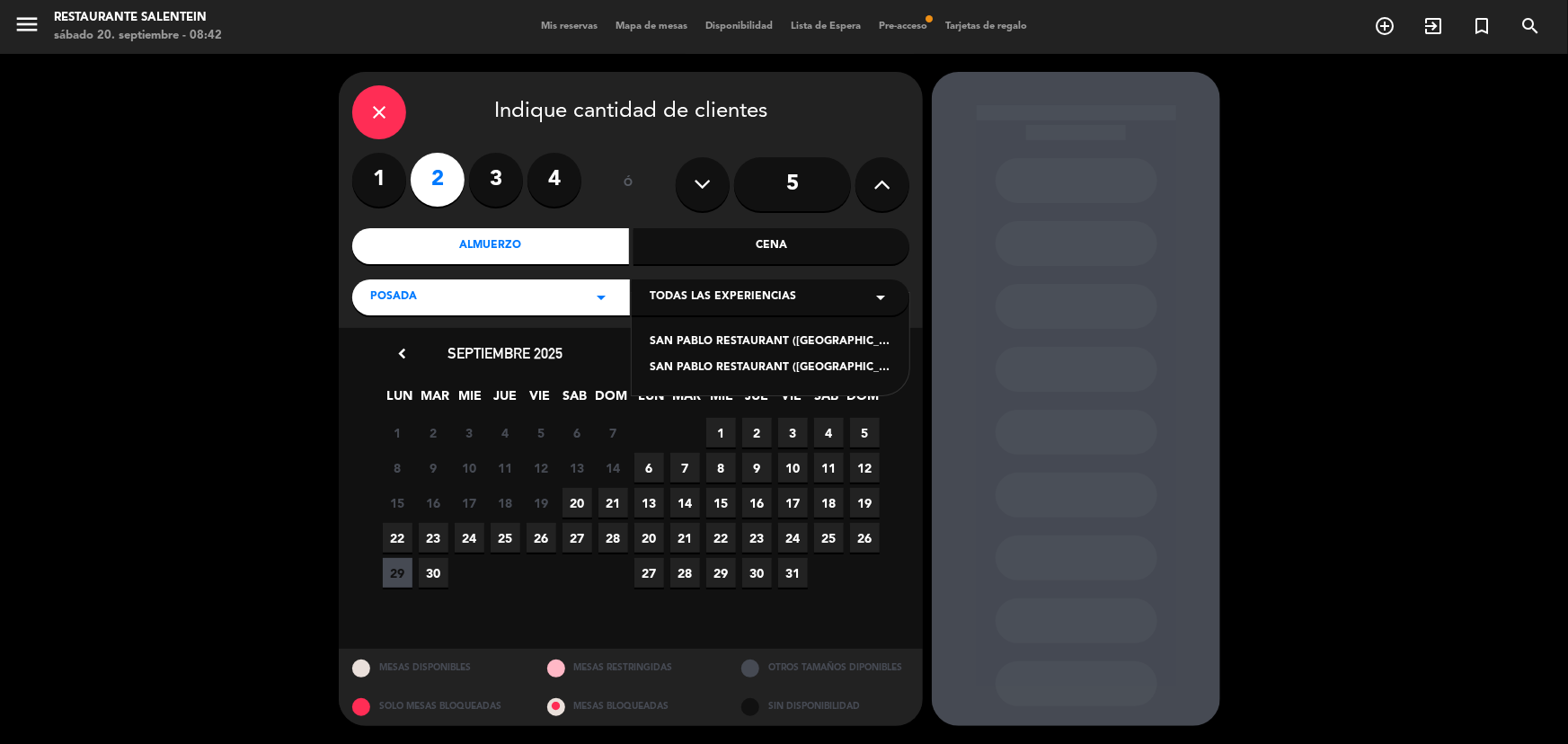
click at [719, 336] on div "SAN PABLO RESTAURANT ([GEOGRAPHIC_DATA]) - Steps Menu" at bounding box center [770, 342] width 242 height 18
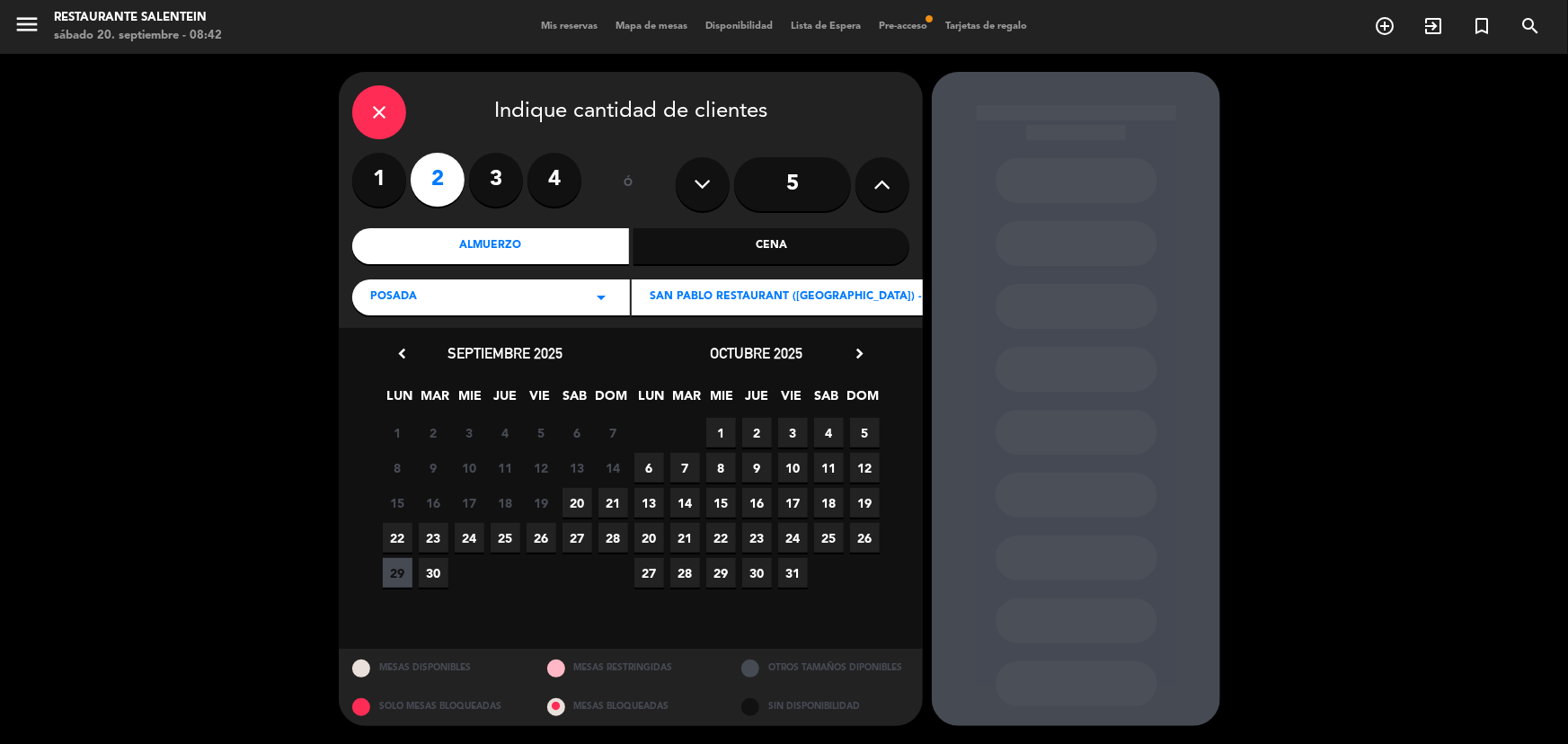
click at [581, 509] on span "20" at bounding box center [577, 502] width 30 height 30
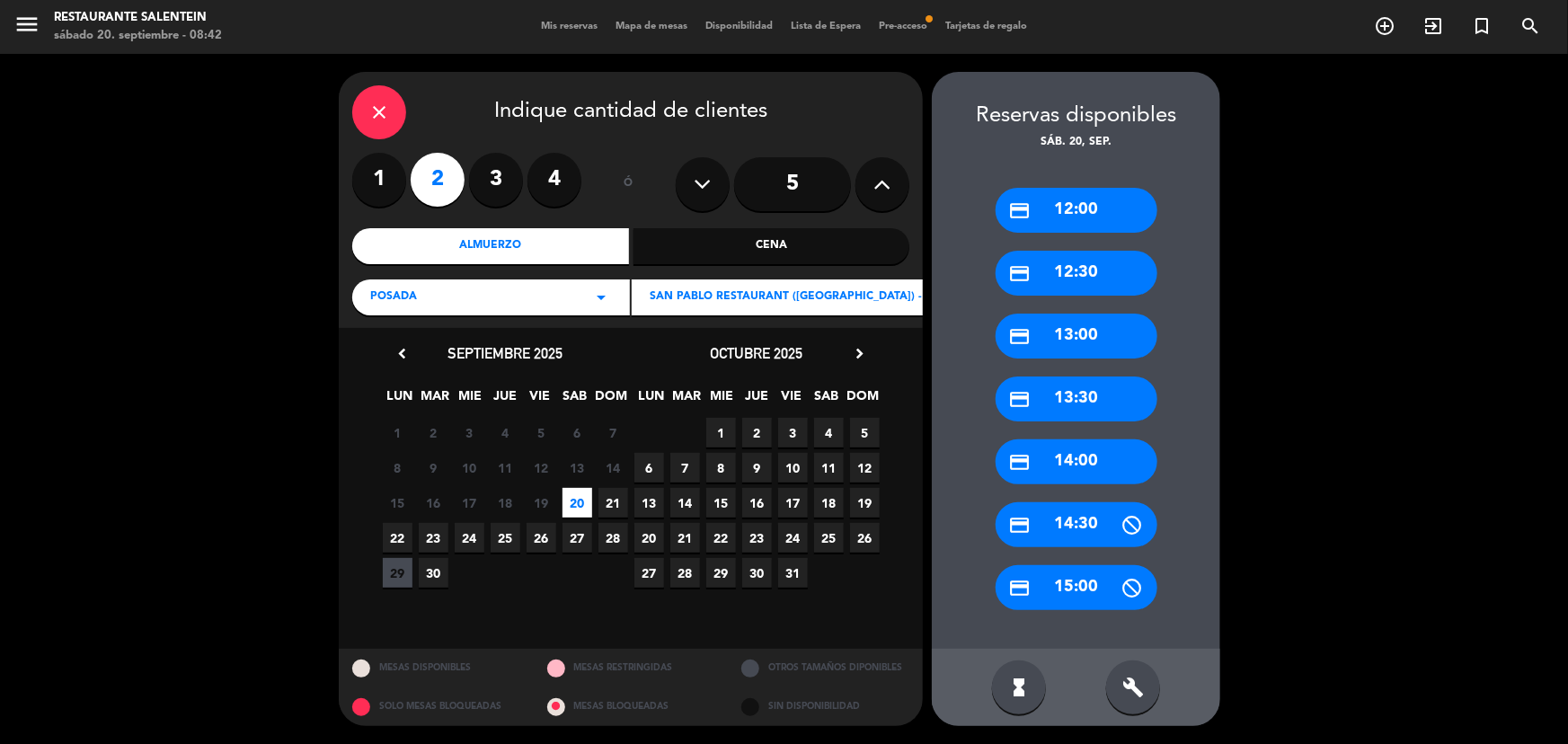
click at [1102, 273] on div "credit_card 12:30" at bounding box center [1076, 273] width 161 height 45
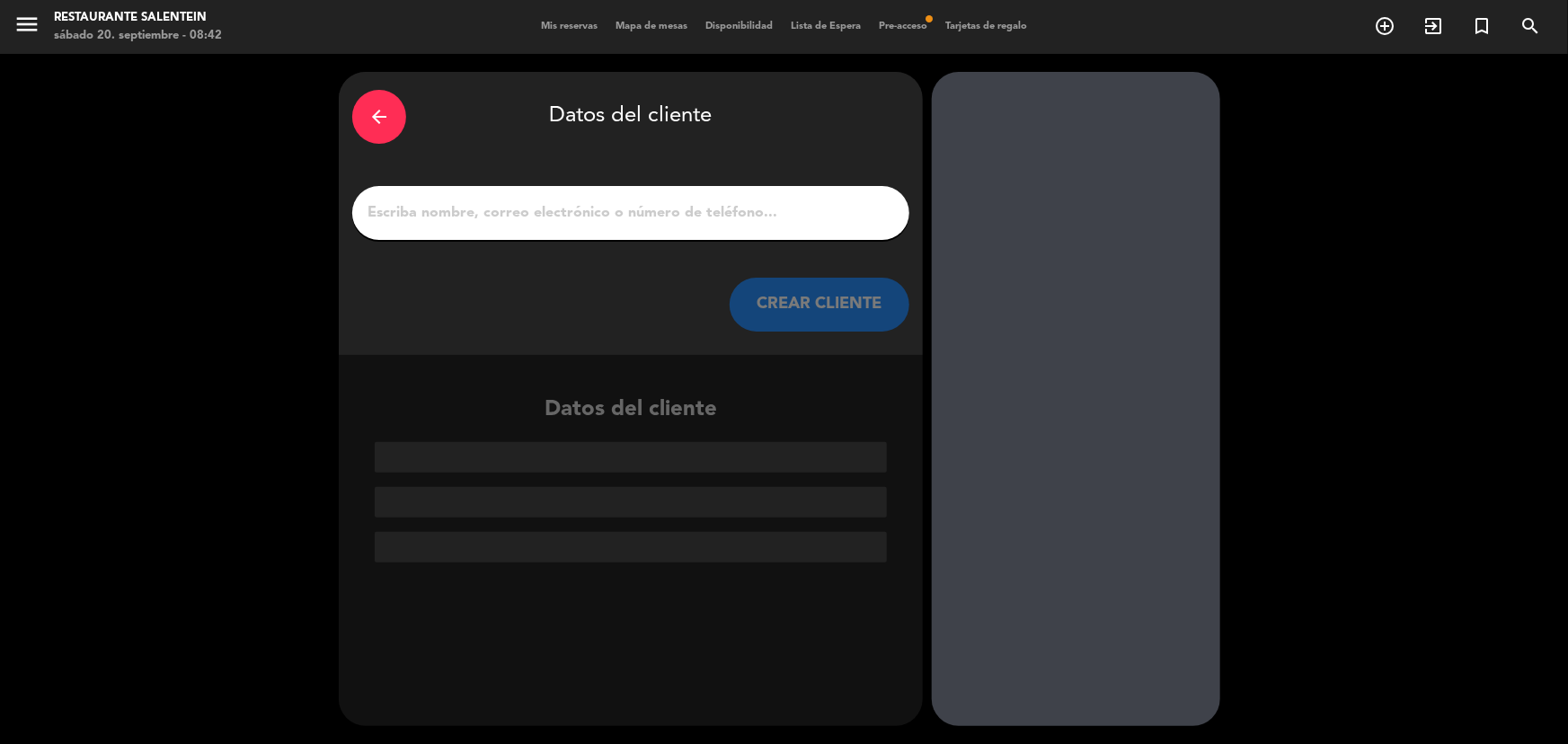
click at [584, 218] on input "1" at bounding box center [631, 213] width 530 height 25
paste input "[PERSON_NAME]"
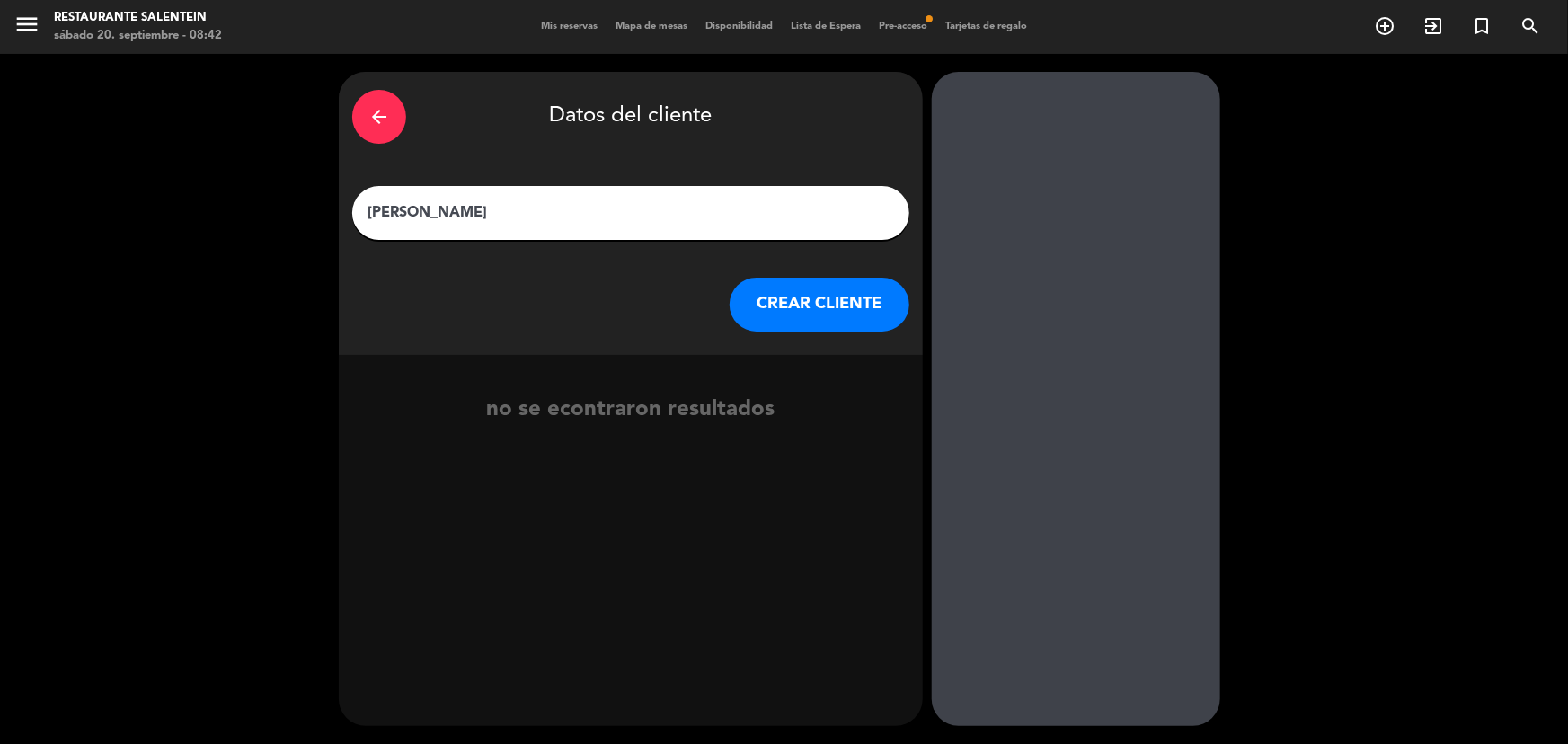
type input "[PERSON_NAME]"
click at [798, 313] on button "CREAR CLIENTE" at bounding box center [819, 304] width 179 height 54
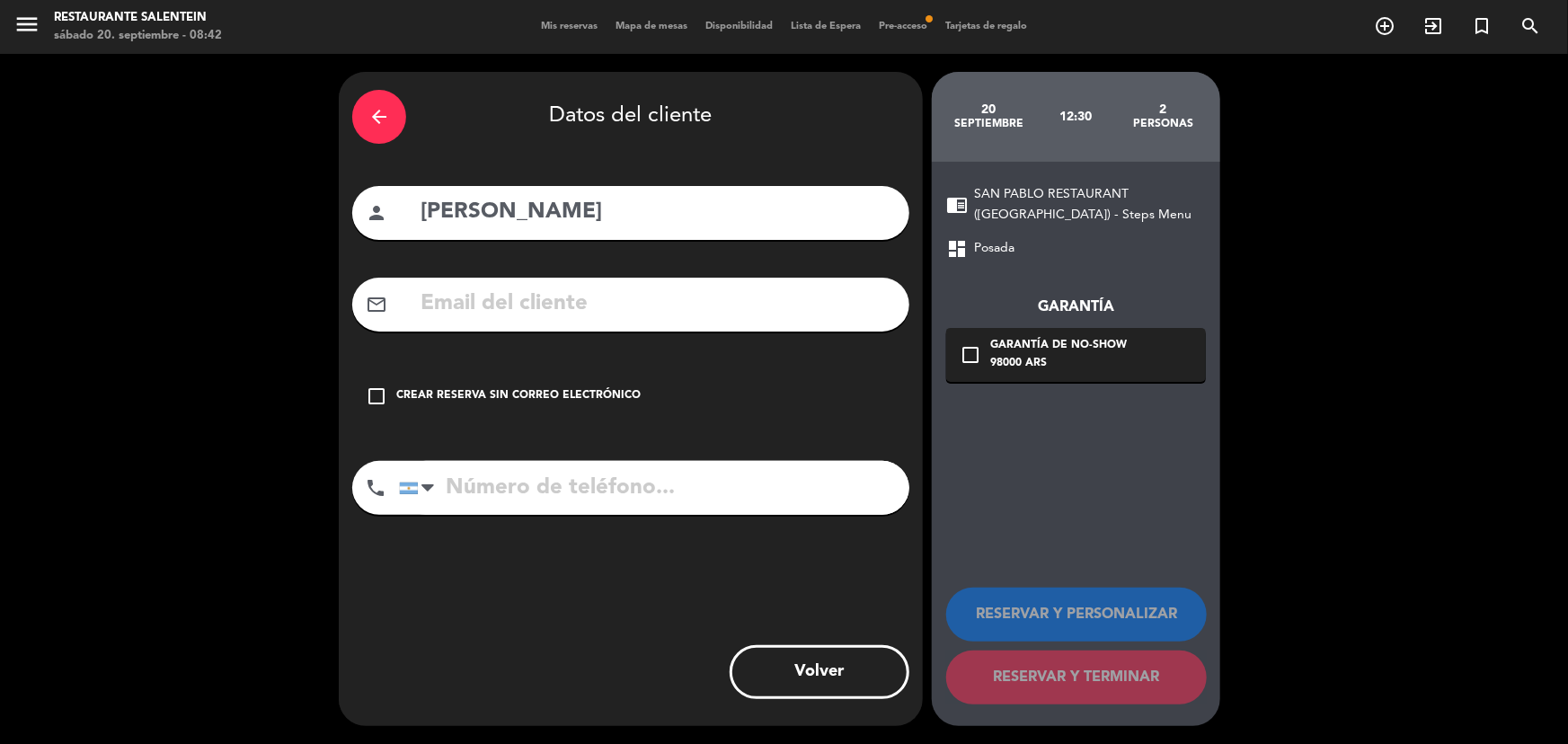
click at [444, 394] on div "Crear reserva sin correo electrónico" at bounding box center [518, 396] width 244 height 18
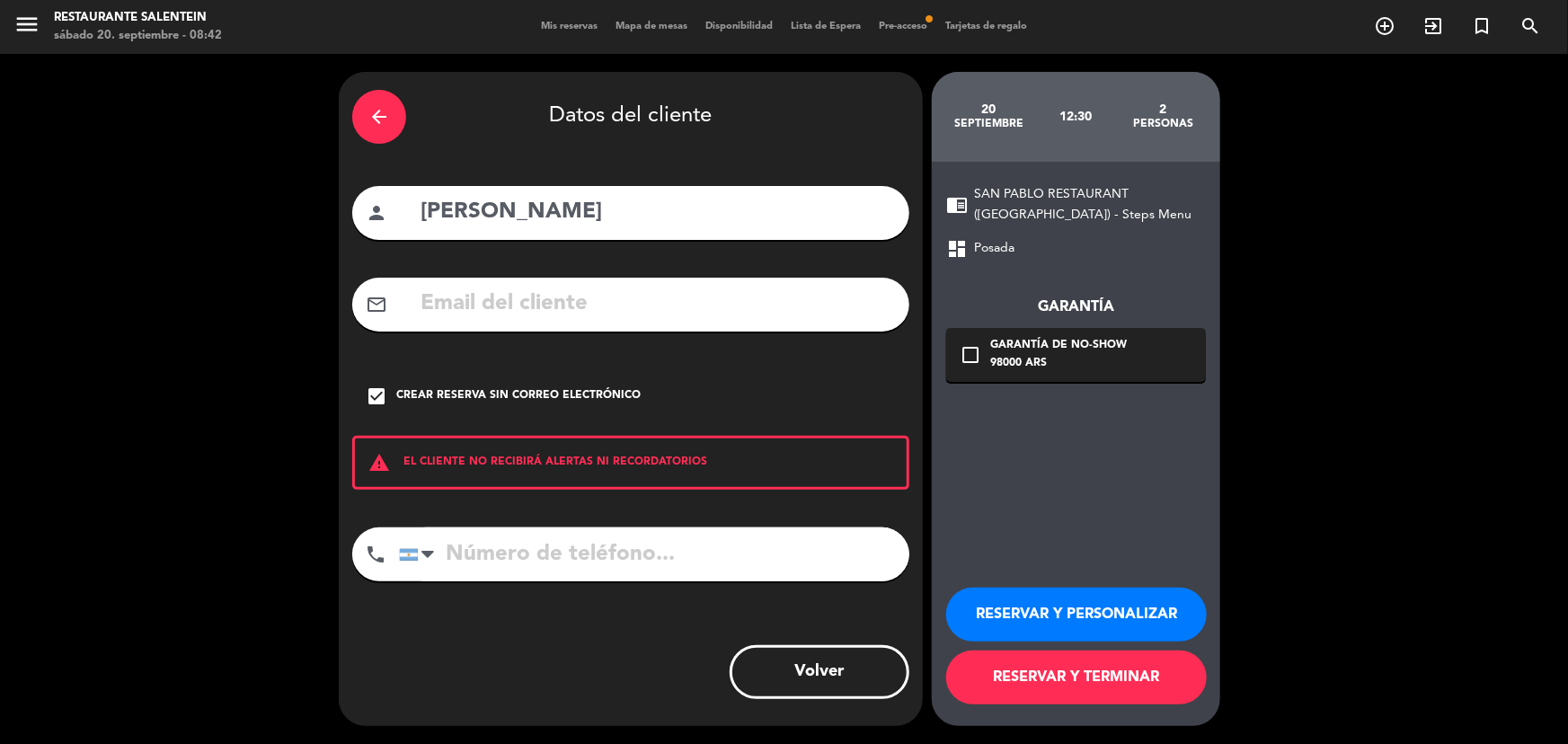
click at [1054, 613] on button "RESERVAR Y PERSONALIZAR" at bounding box center [1076, 614] width 260 height 54
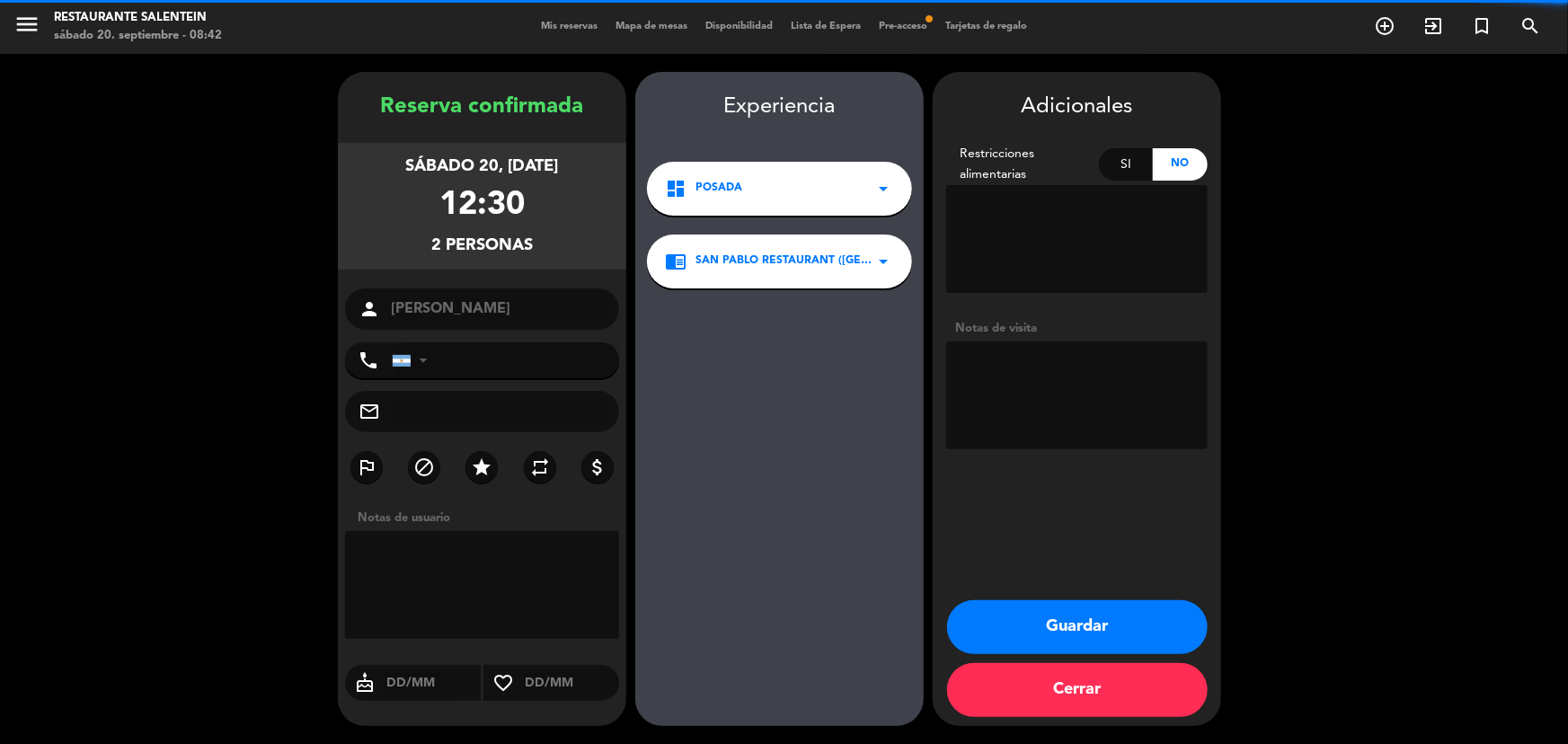
click at [386, 538] on textarea at bounding box center [482, 585] width 274 height 108
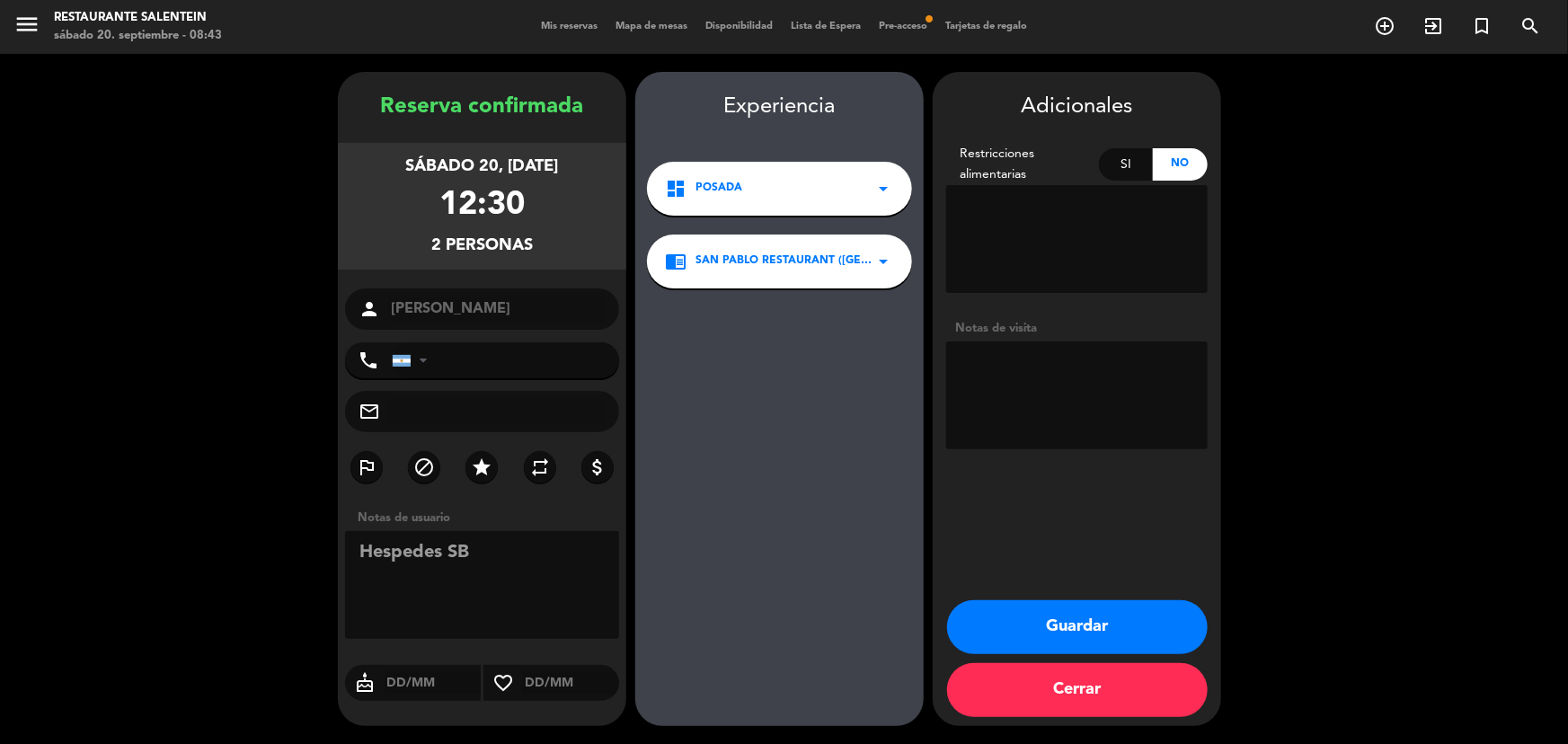
type textarea "Hespedes SB"
click at [1083, 615] on button "Guardar" at bounding box center [1077, 627] width 260 height 54
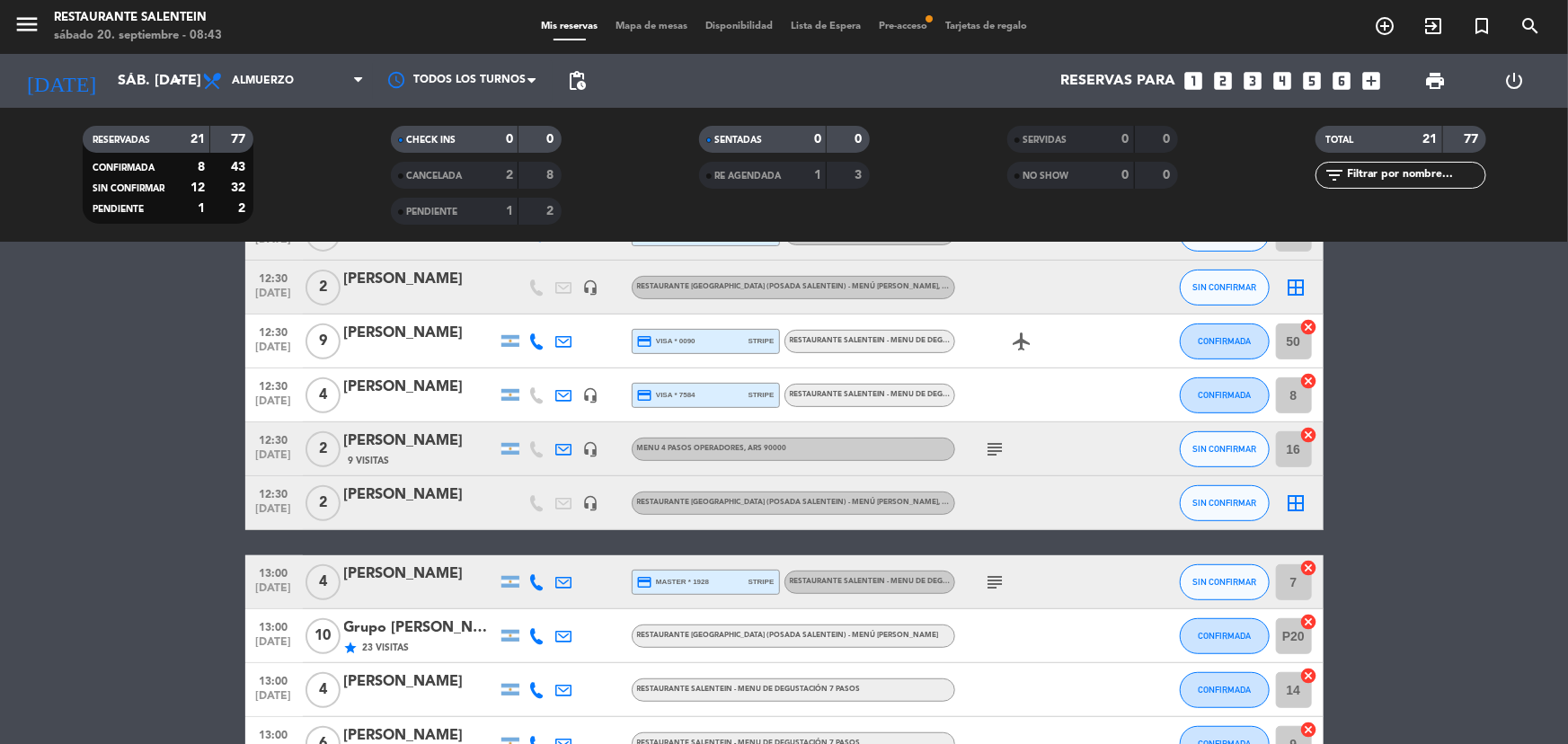
scroll to position [195, 0]
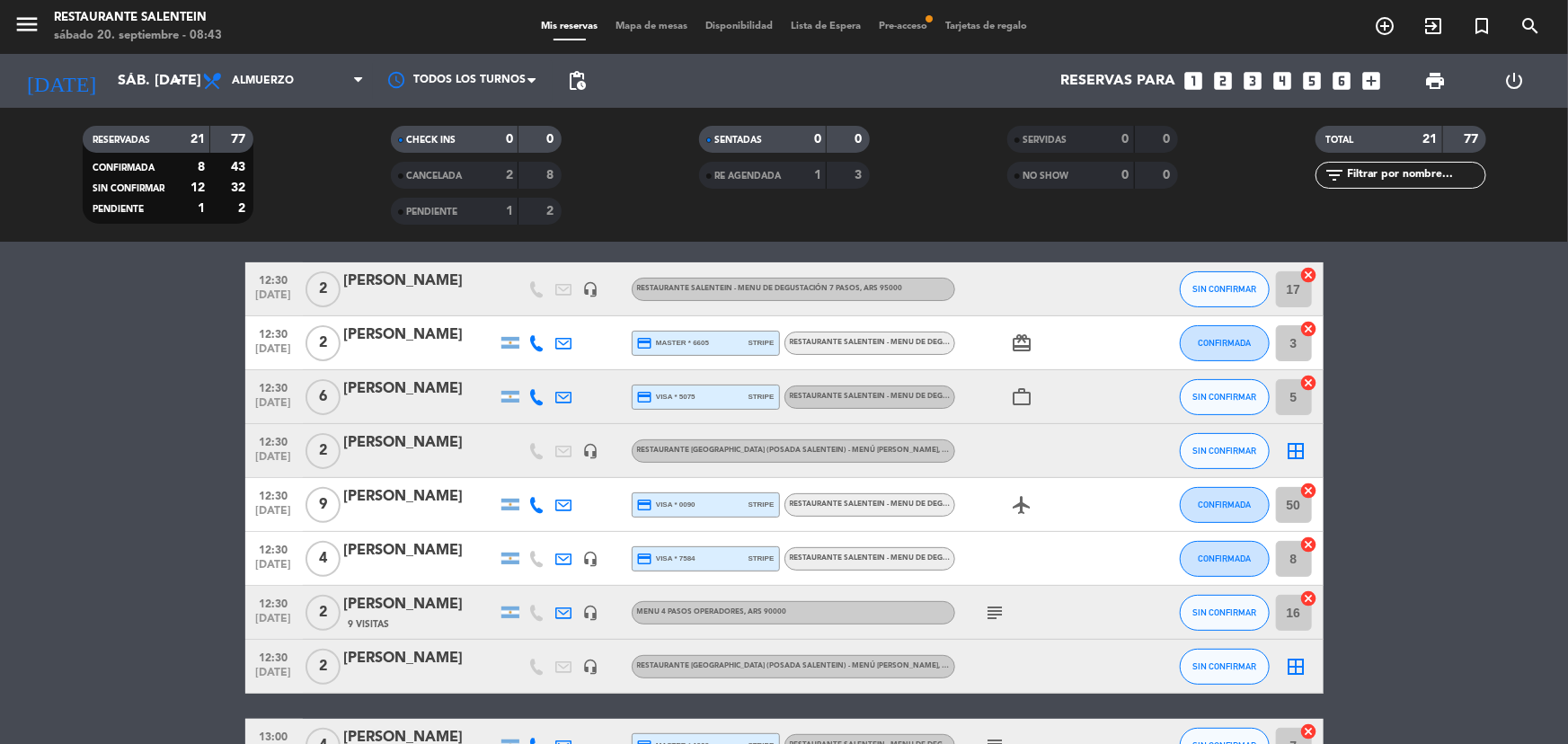
click at [1294, 665] on icon "border_all" at bounding box center [1297, 667] width 22 height 22
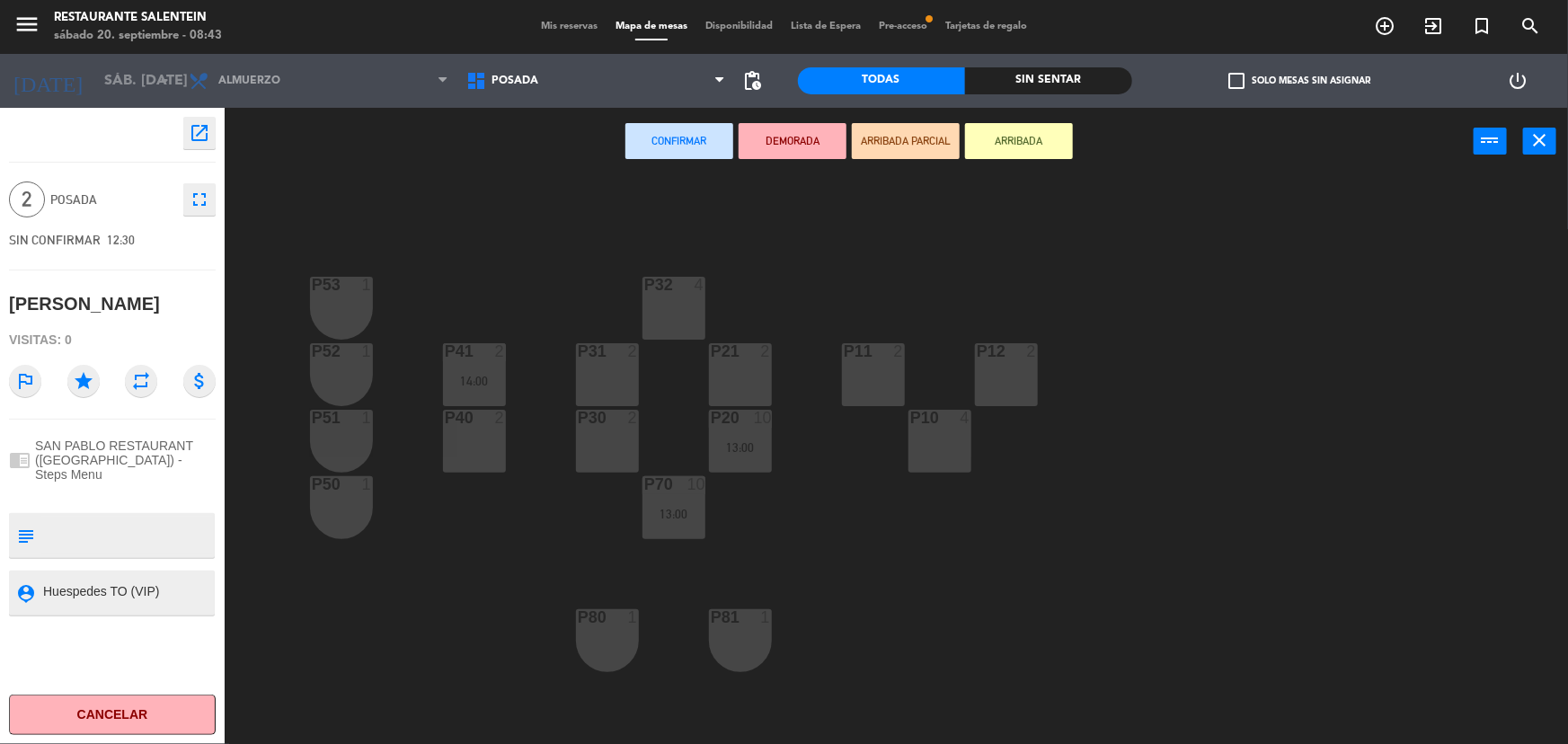
click at [620, 369] on div "P31 2" at bounding box center [607, 375] width 63 height 63
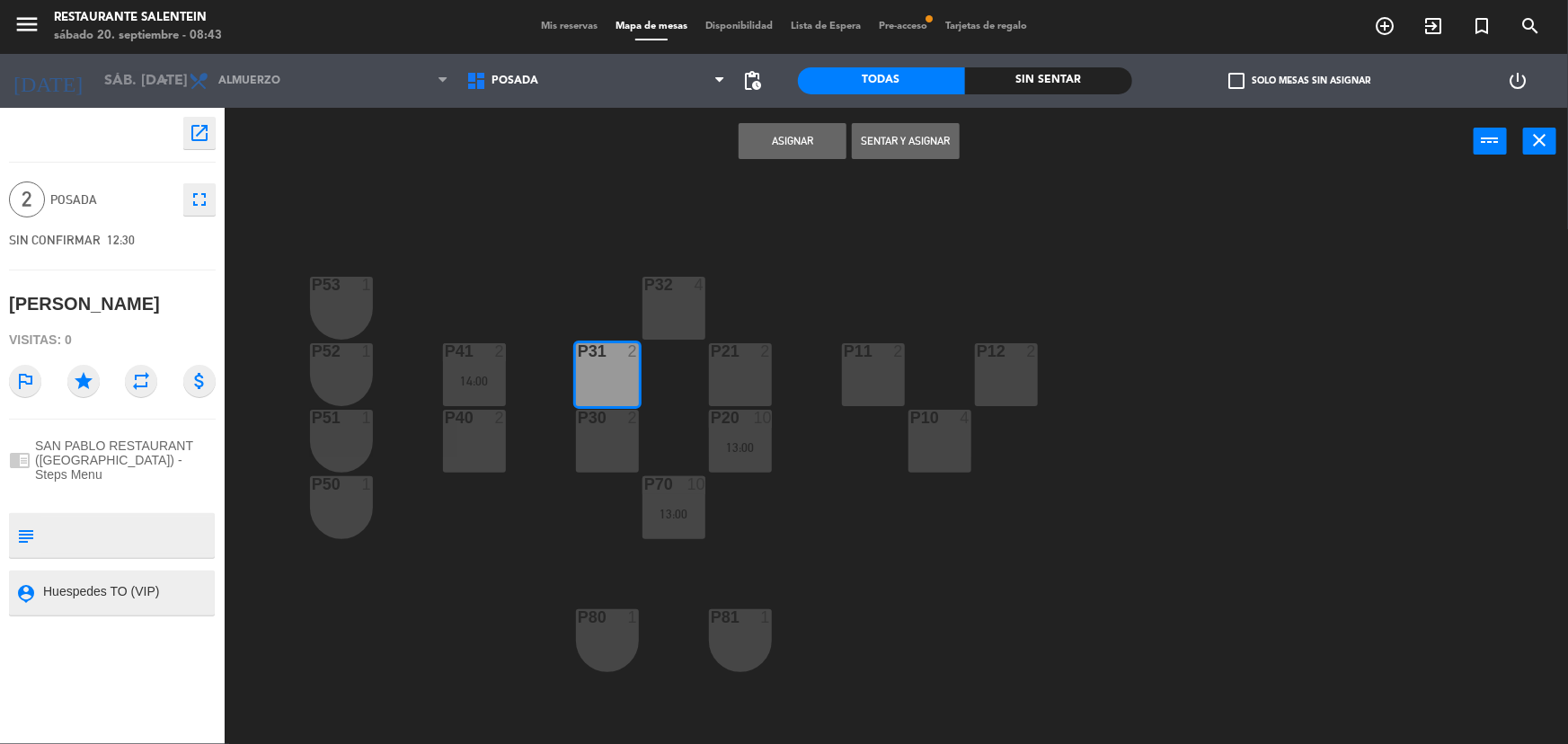
click at [770, 144] on button "Asignar" at bounding box center [793, 141] width 108 height 36
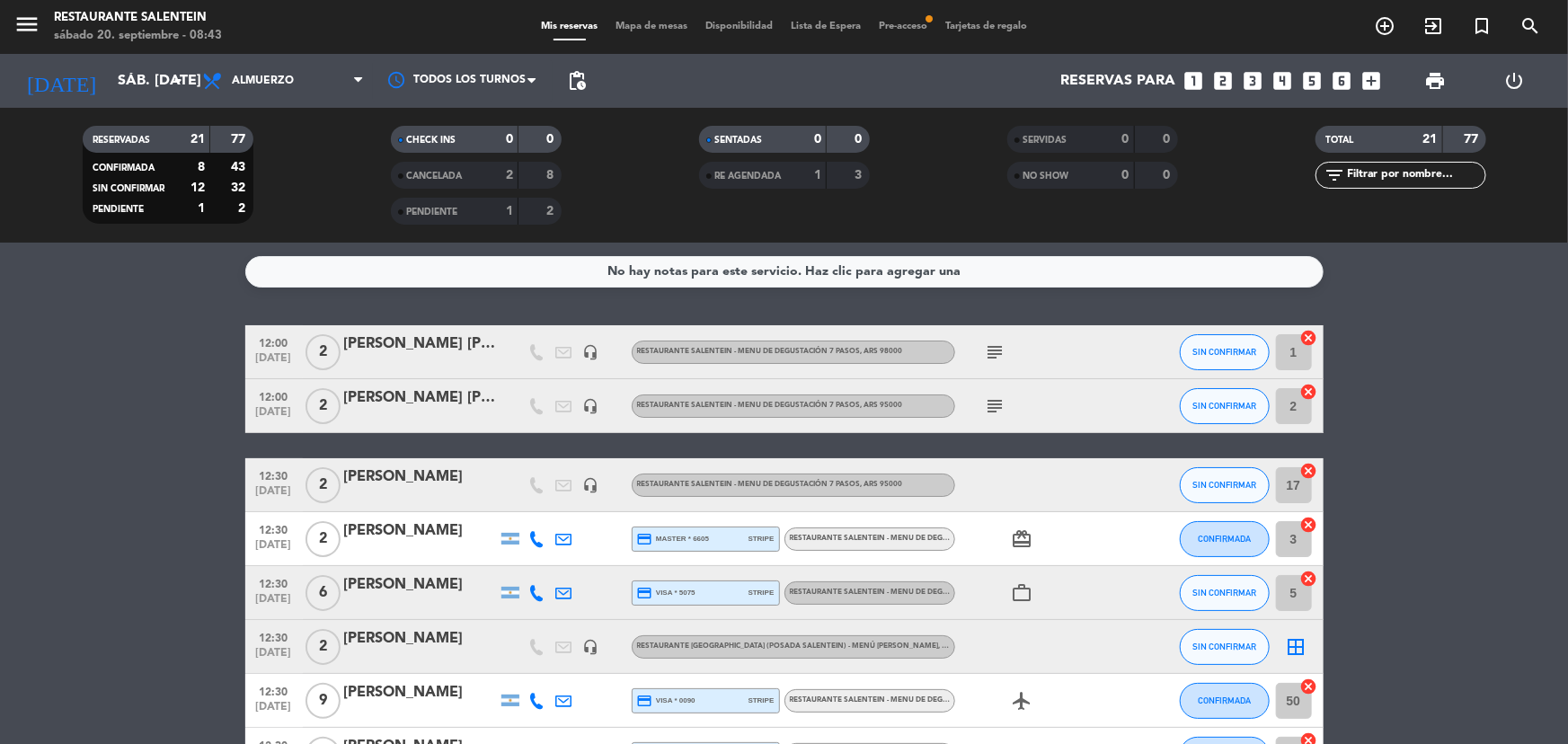
scroll to position [81, 0]
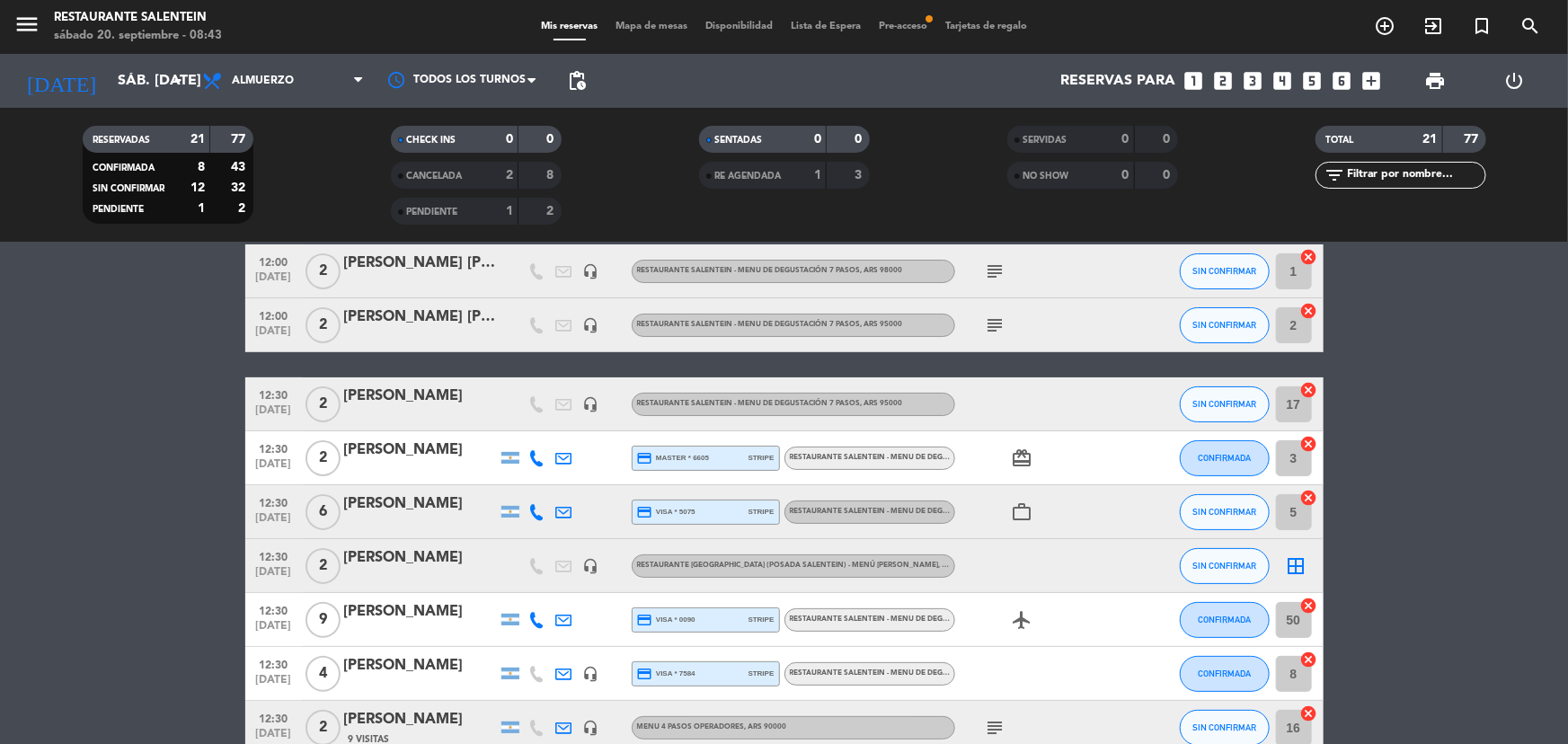
click at [1286, 559] on icon "border_all" at bounding box center [1297, 566] width 22 height 22
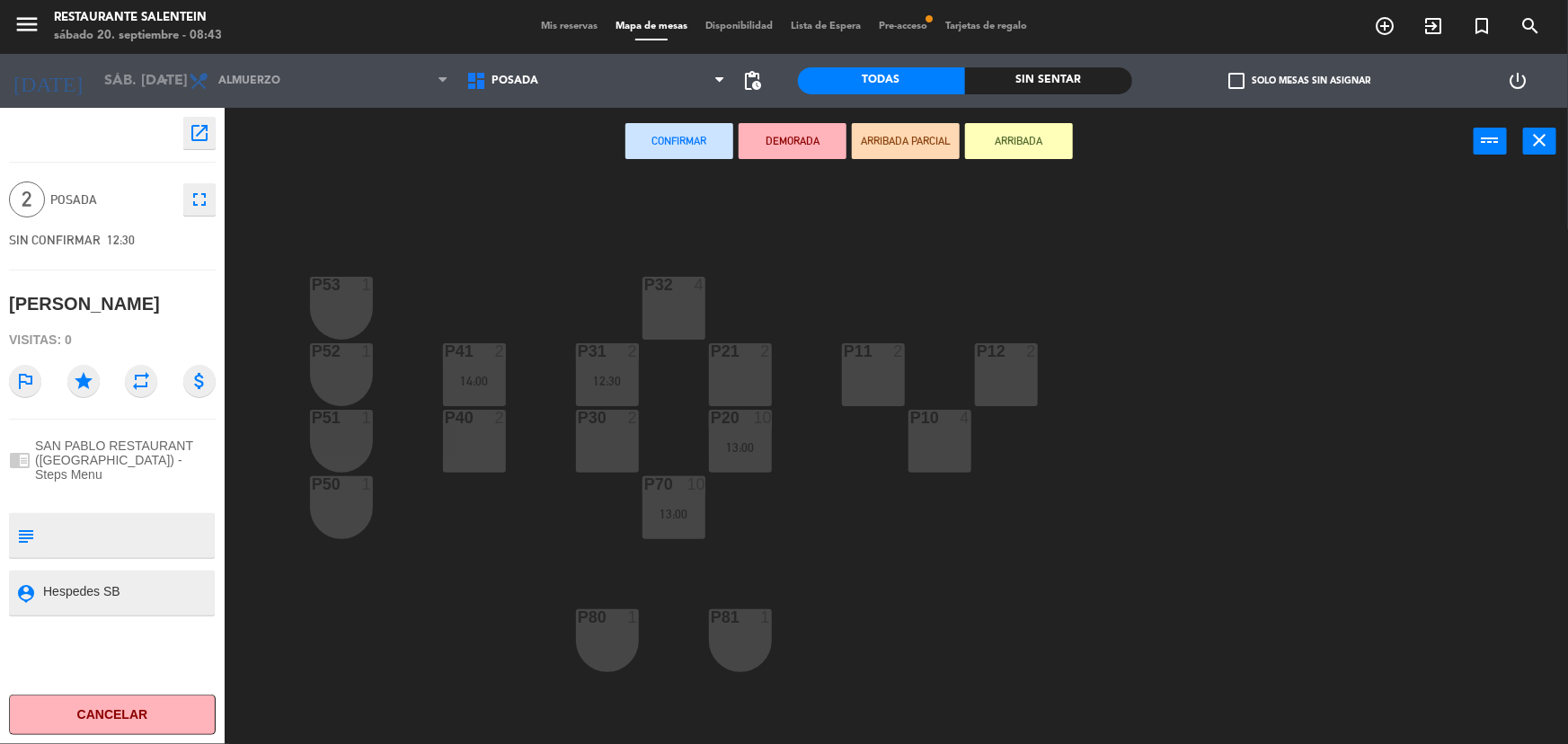
click at [592, 449] on div "P30 2" at bounding box center [607, 441] width 63 height 63
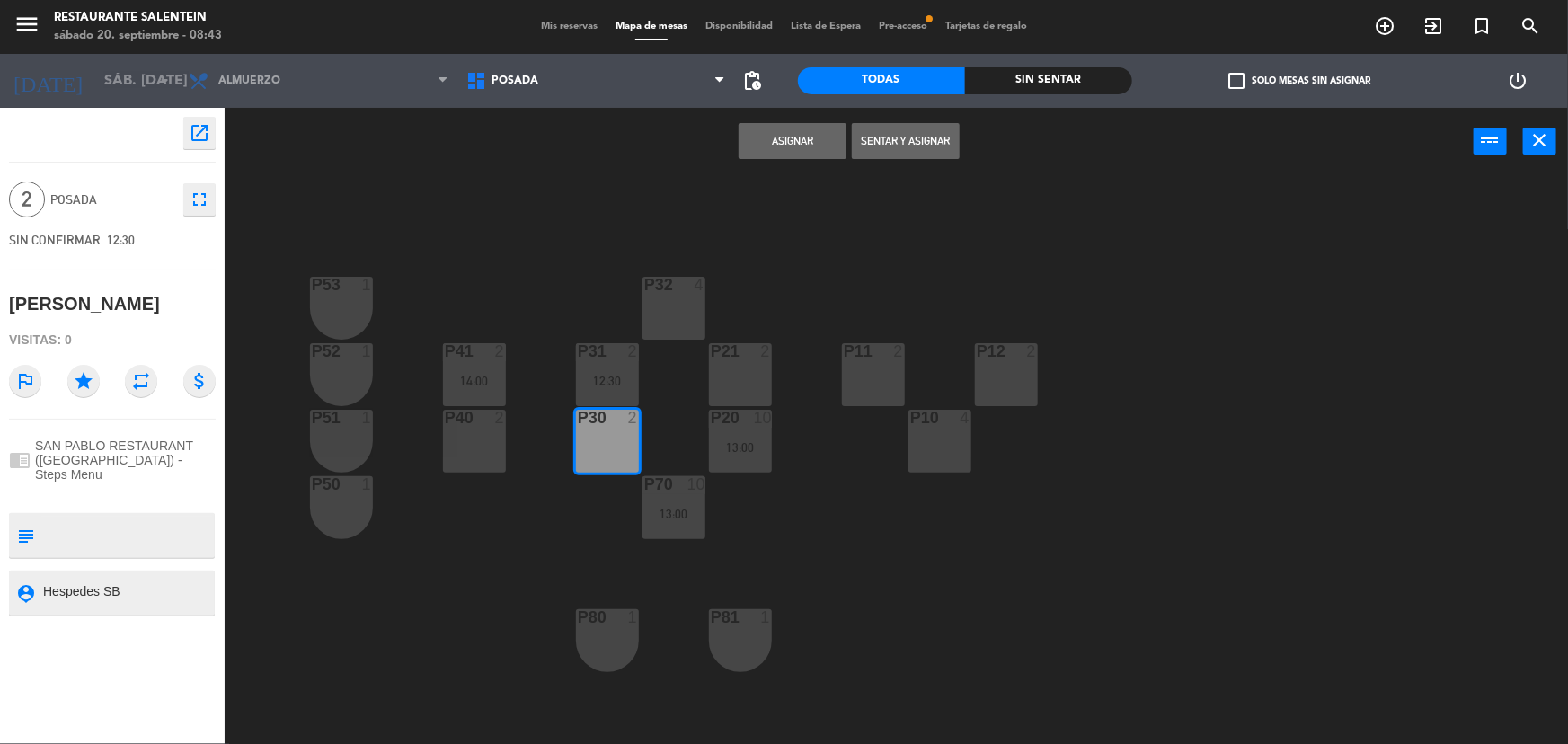
click at [809, 146] on button "Asignar" at bounding box center [793, 141] width 108 height 36
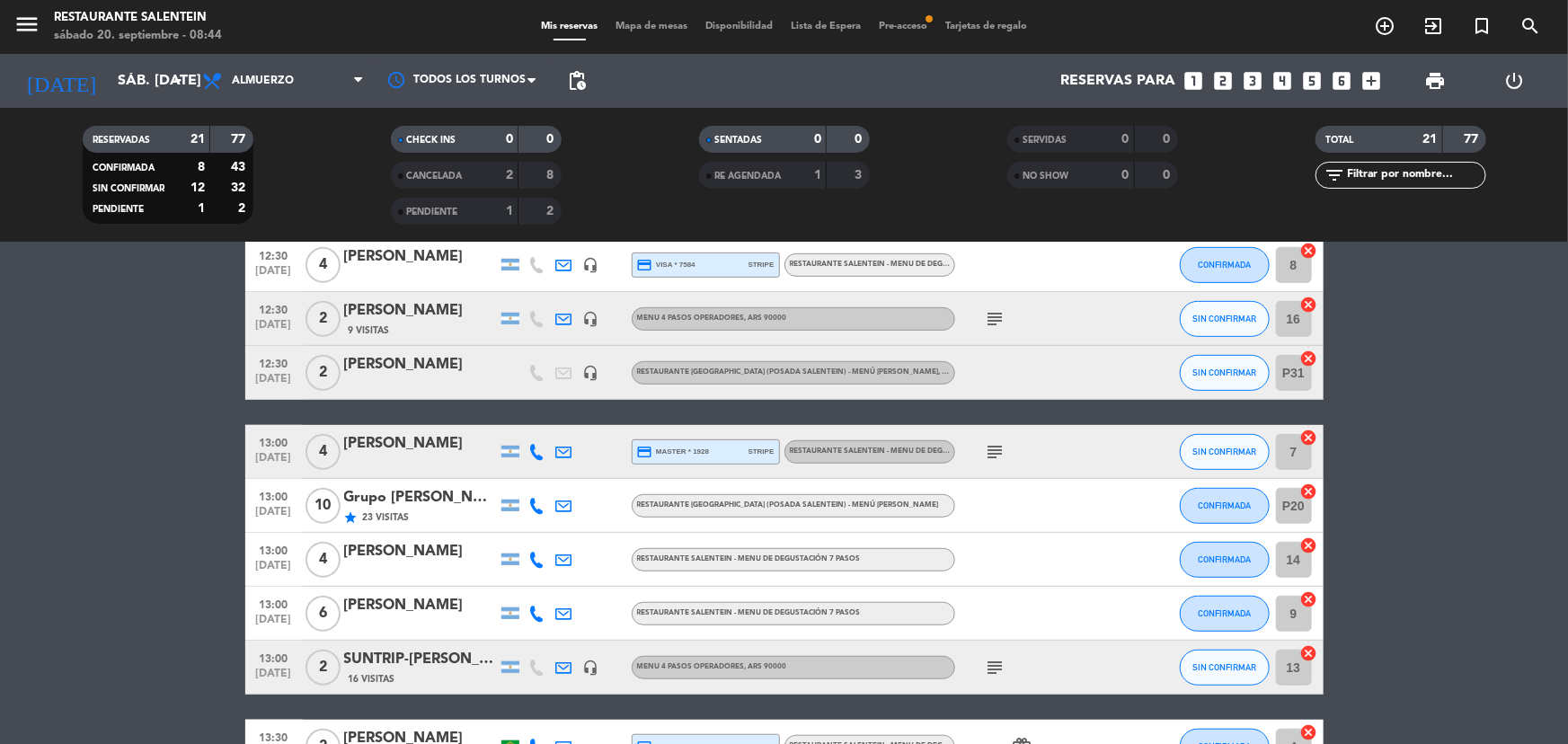
scroll to position [653, 0]
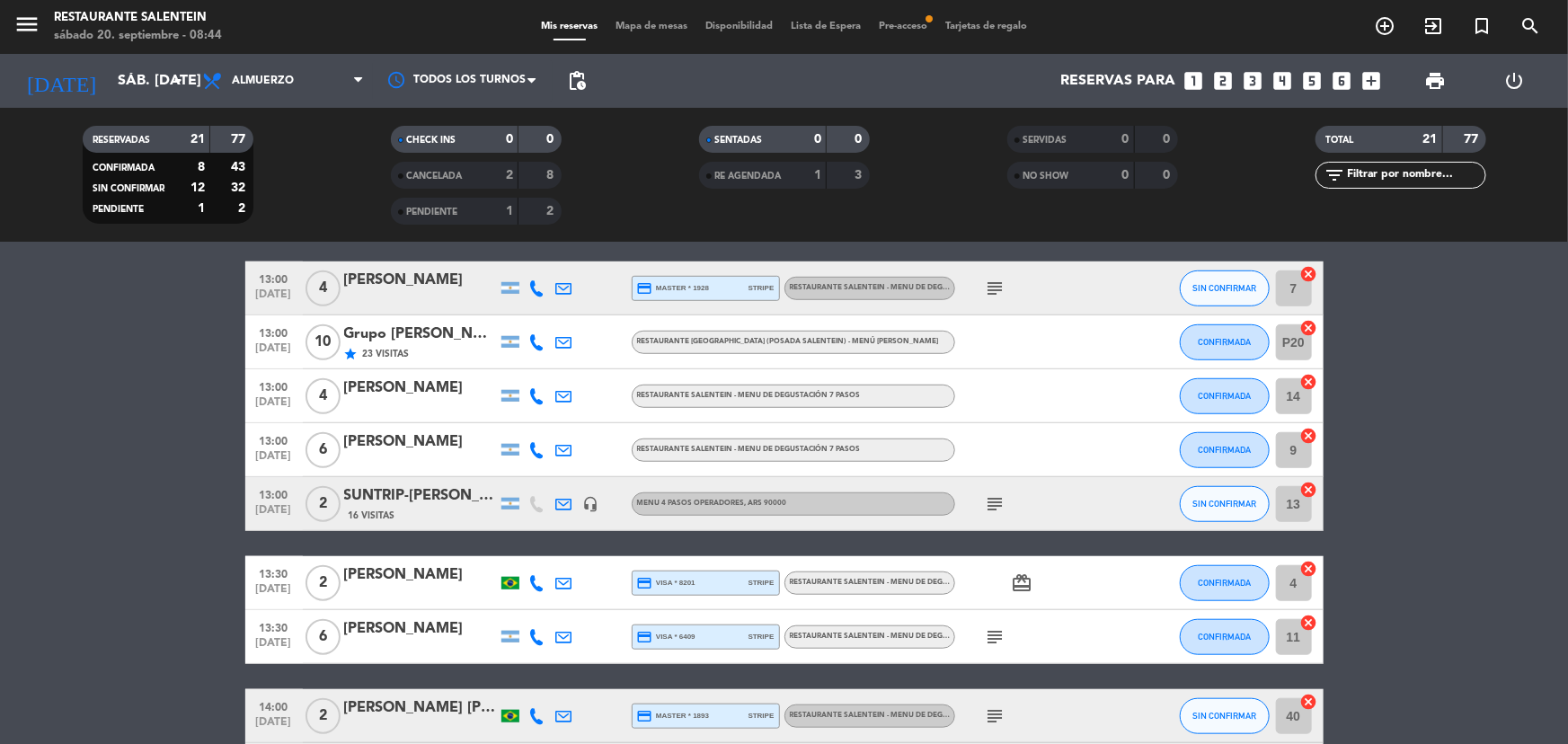
click at [1468, 554] on bookings-row "12:00 [DATE] 2 [PERSON_NAME] [PERSON_NAME] headset_mic RESTAURANTE SALENTEIN - …" at bounding box center [784, 261] width 1568 height 1178
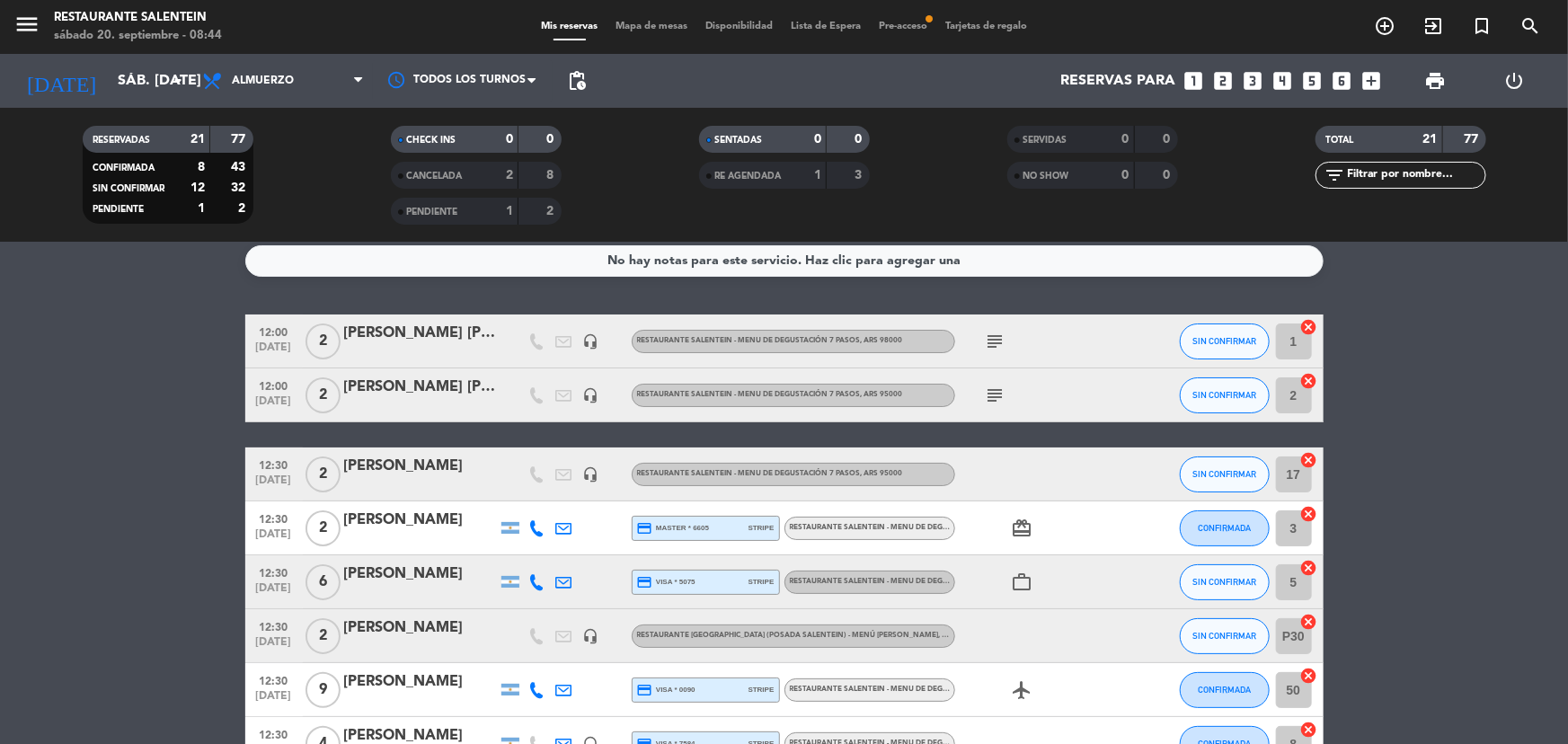
scroll to position [0, 0]
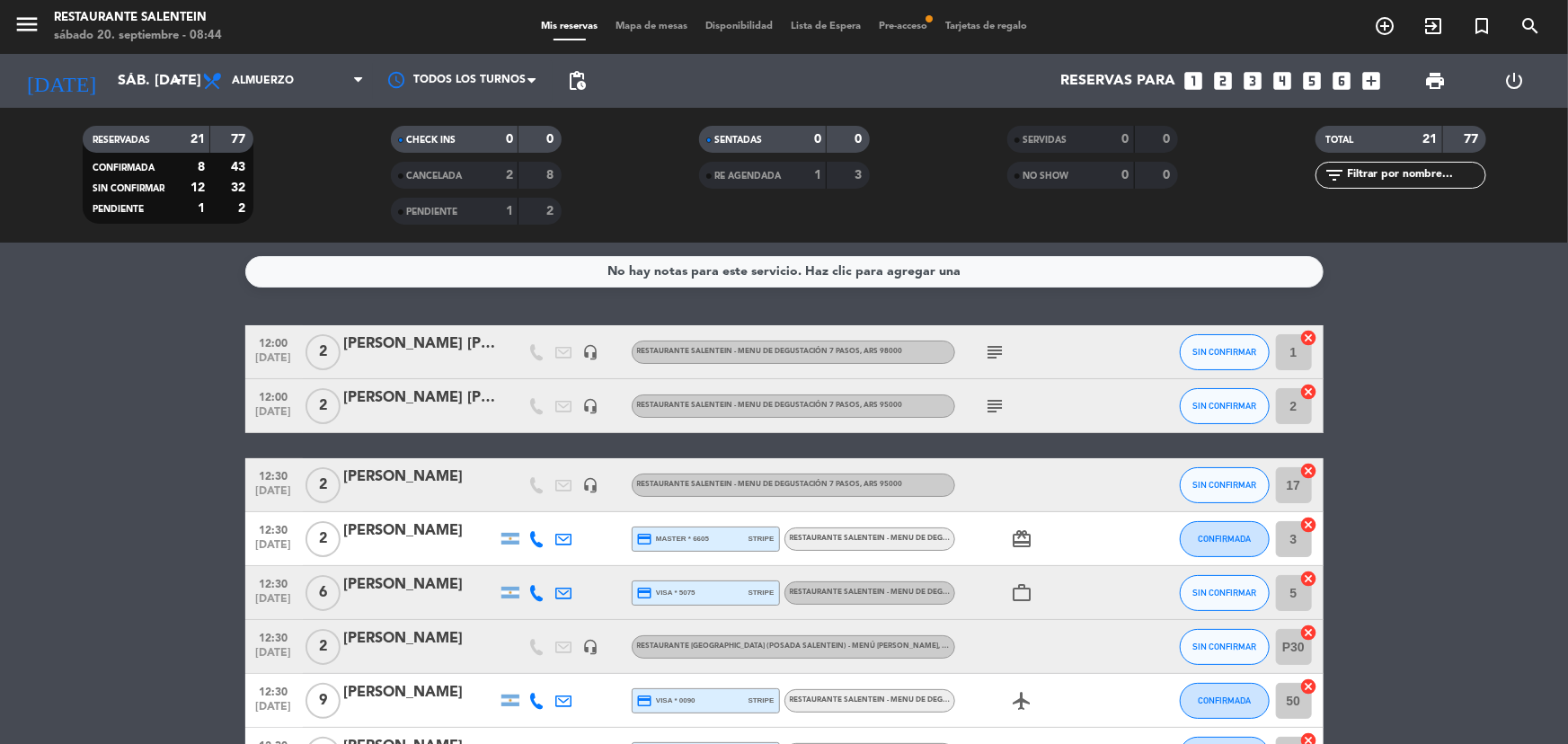
click at [596, 354] on icon "headset_mic" at bounding box center [591, 352] width 16 height 16
click at [594, 354] on icon "headset_mic" at bounding box center [591, 352] width 16 height 16
click at [597, 412] on icon "headset_mic" at bounding box center [591, 406] width 16 height 16
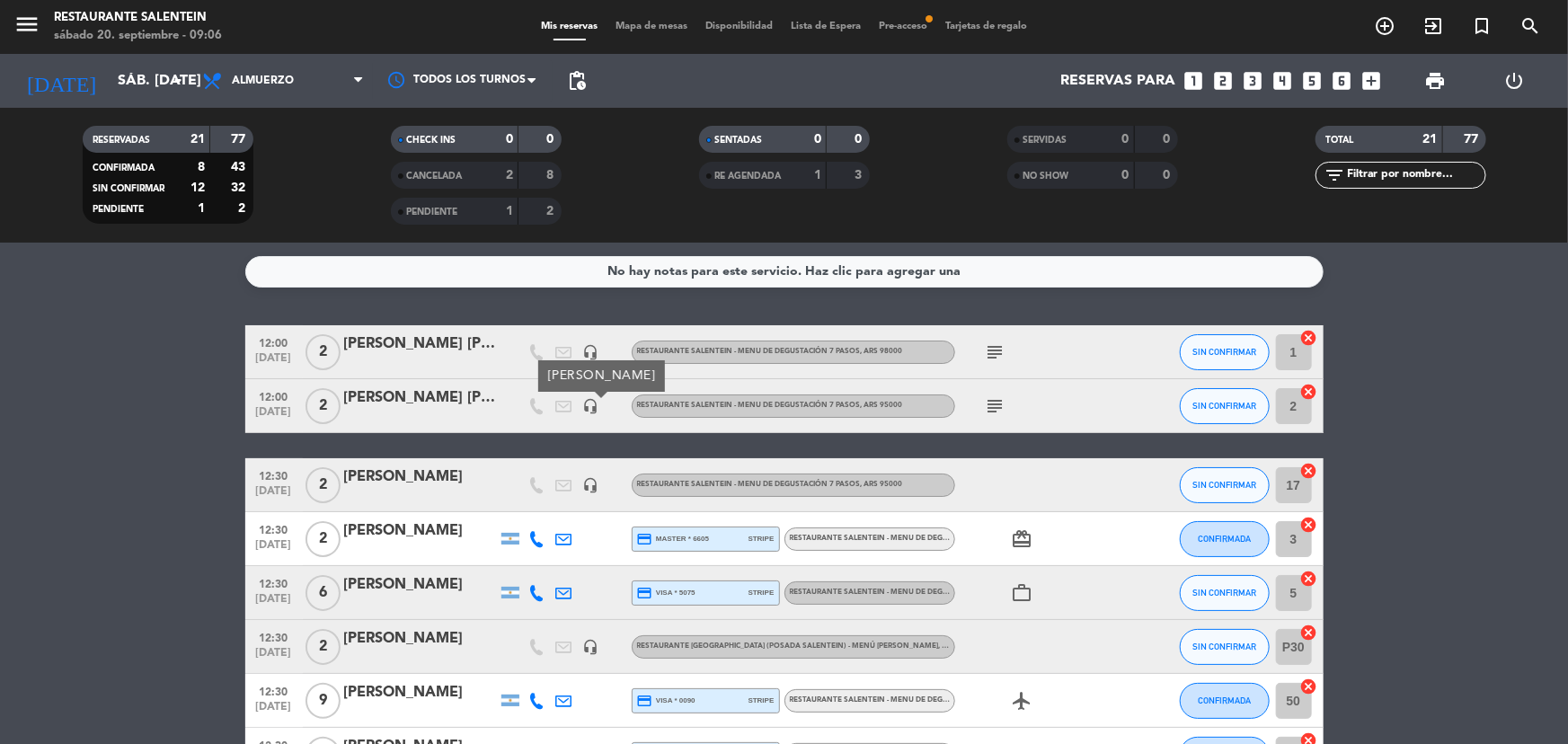
click at [597, 412] on icon "headset_mic" at bounding box center [591, 406] width 16 height 16
drag, startPoint x: 596, startPoint y: 412, endPoint x: 588, endPoint y: 426, distance: 16.1
click at [595, 413] on icon "headset_mic" at bounding box center [591, 406] width 16 height 16
click at [585, 484] on icon "headset_mic" at bounding box center [591, 485] width 16 height 16
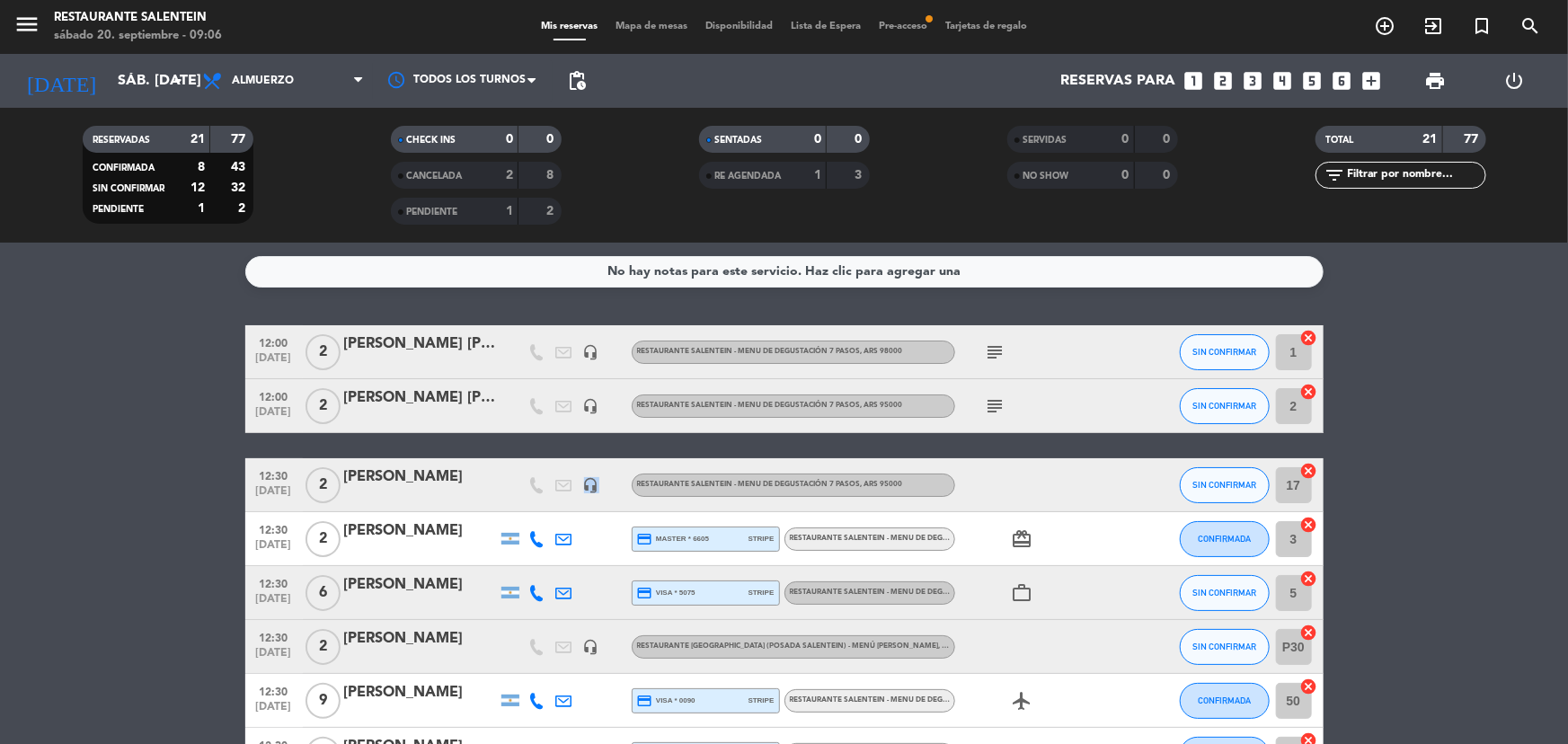
click at [585, 484] on icon "headset_mic" at bounding box center [591, 485] width 16 height 16
click at [585, 483] on icon "headset_mic" at bounding box center [591, 485] width 16 height 16
click at [547, 476] on div at bounding box center [537, 485] width 27 height 53
click at [542, 481] on icon at bounding box center [537, 485] width 16 height 16
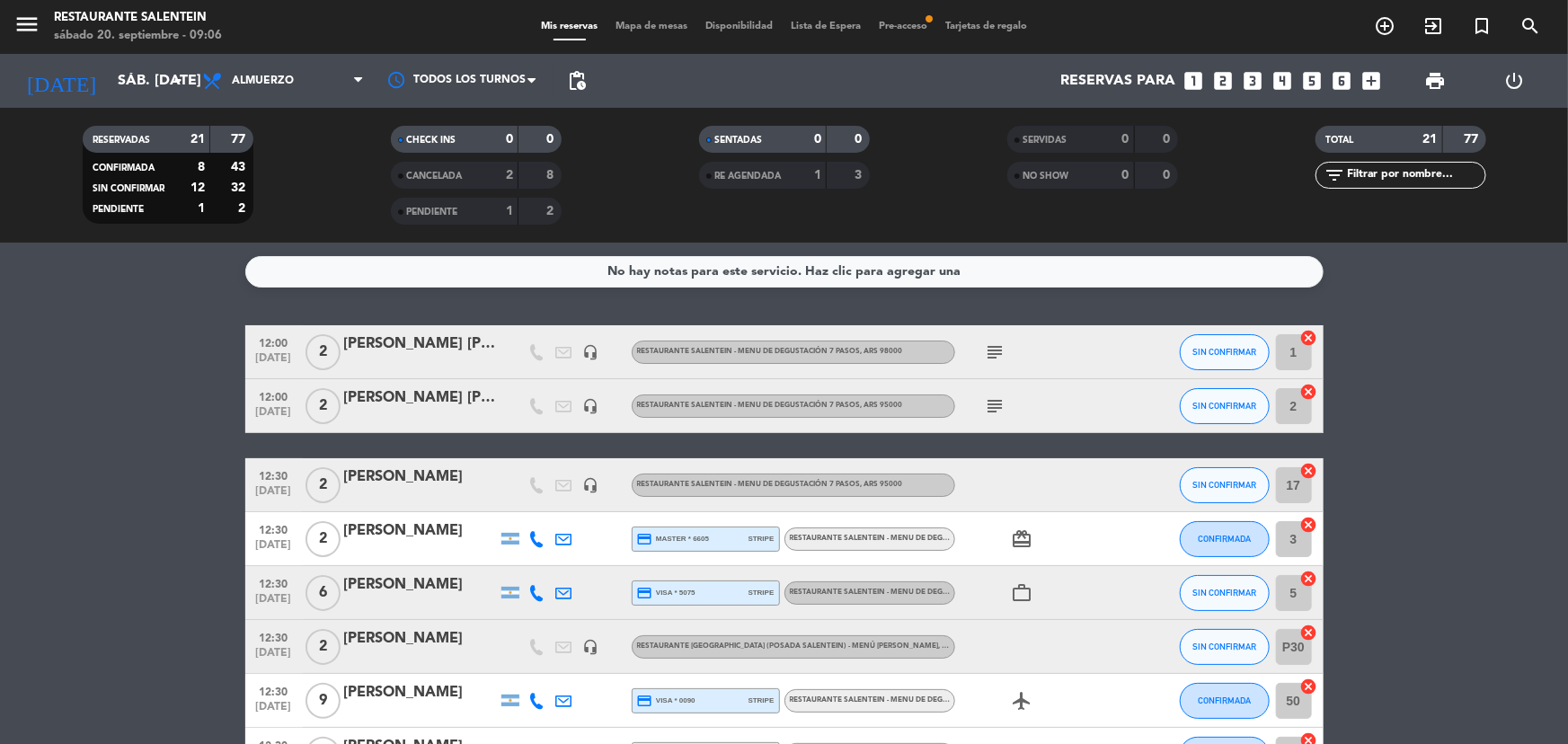
click at [556, 537] on icon at bounding box center [564, 539] width 16 height 16
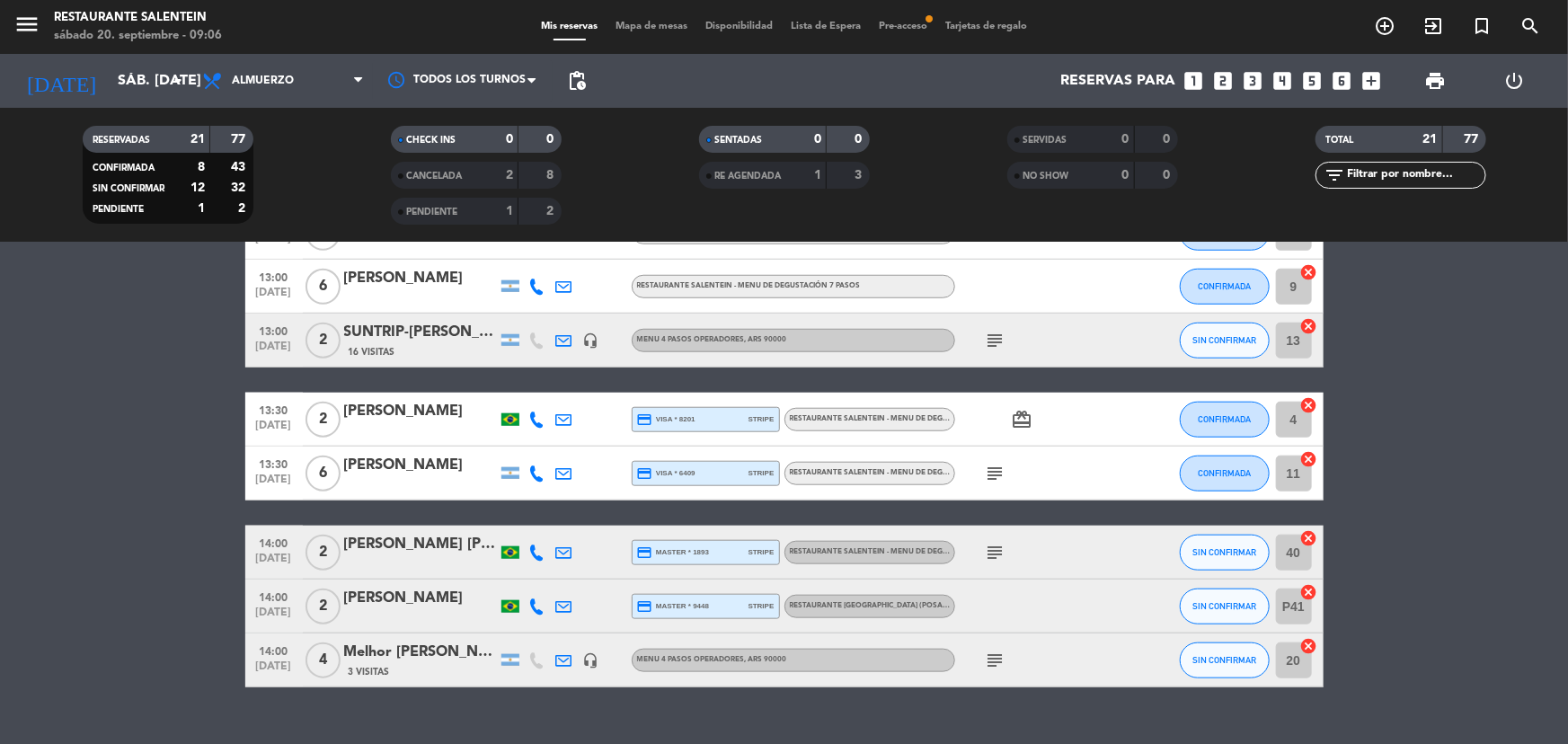
scroll to position [848, 0]
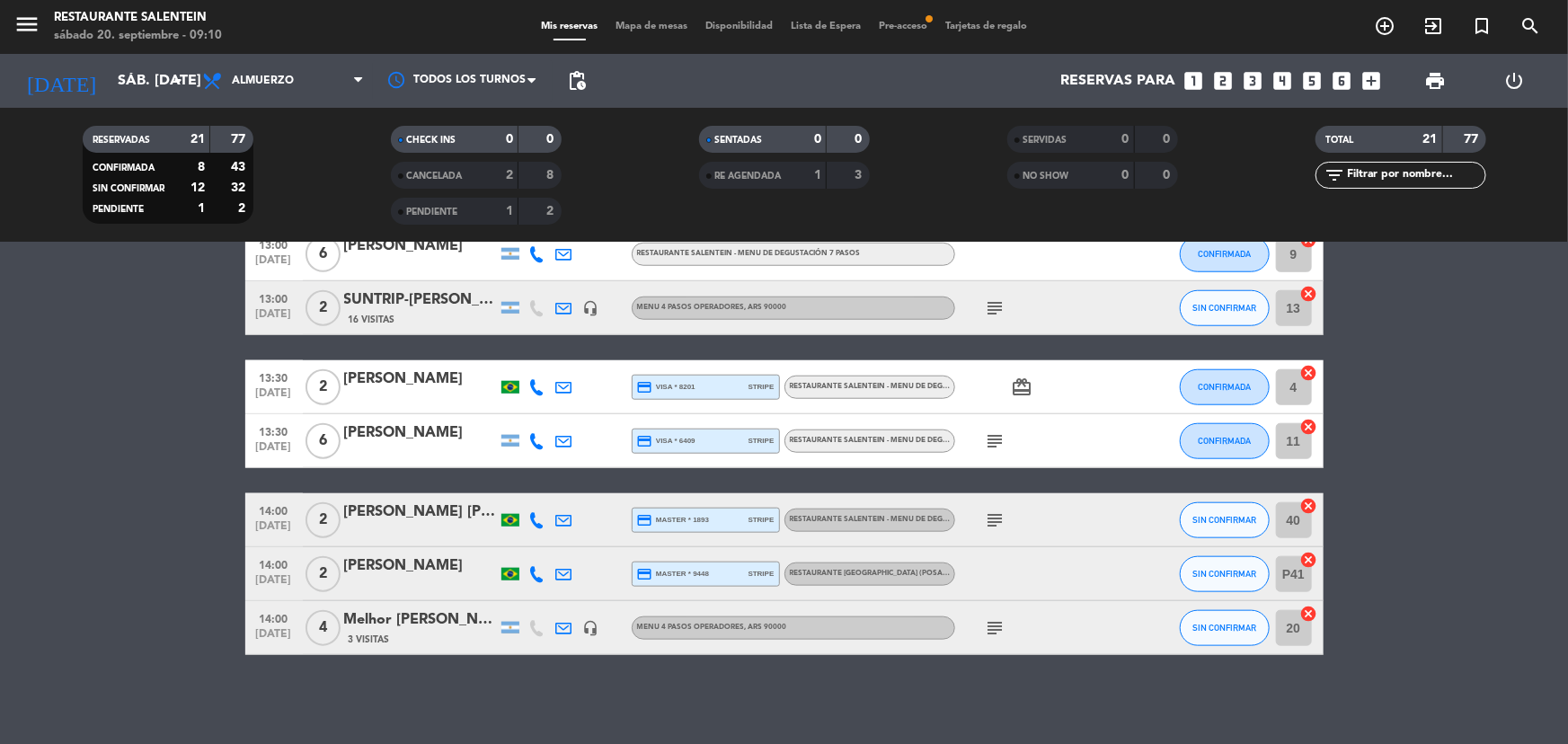
click at [173, 385] on bookings-row "12:00 [DATE] 2 [PERSON_NAME] [PERSON_NAME] headset_mic RESTAURANTE SALENTEIN - …" at bounding box center [784, 66] width 1568 height 1178
